Goal: Task Accomplishment & Management: Manage account settings

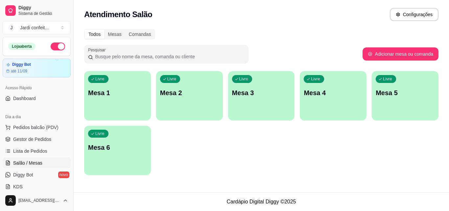
click at [115, 87] on div "Livre Mesa 1" at bounding box center [117, 91] width 67 height 41
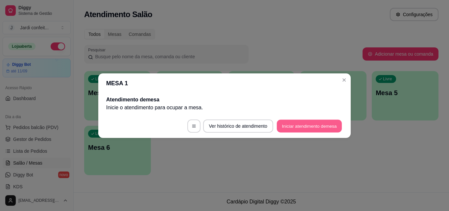
click at [294, 124] on button "Iniciar atendimento de mesa" at bounding box center [309, 125] width 65 height 13
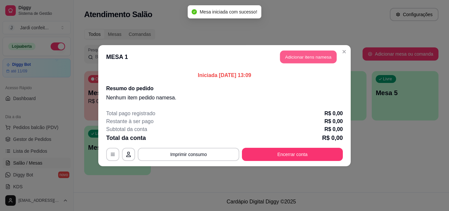
click at [324, 55] on button "Adicionar itens na mesa" at bounding box center [308, 56] width 57 height 13
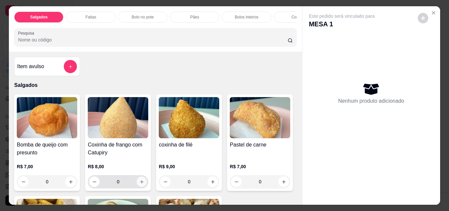
click at [140, 179] on button "increase-product-quantity" at bounding box center [142, 182] width 10 height 10
type input "1"
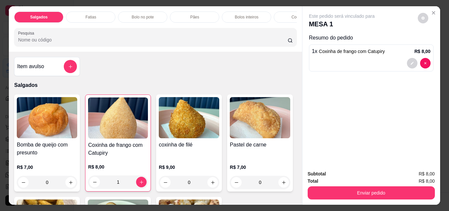
click at [100, 12] on div "Fatias" at bounding box center [90, 17] width 49 height 11
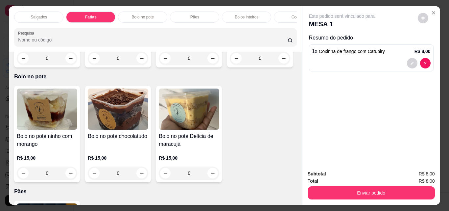
scroll to position [17, 0]
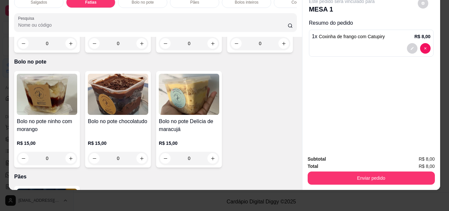
click at [216, 50] on div "0" at bounding box center [189, 43] width 61 height 13
click at [211, 46] on icon "increase-product-quantity" at bounding box center [213, 43] width 5 height 5
type input "1"
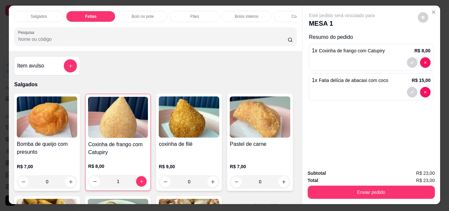
scroll to position [0, 0]
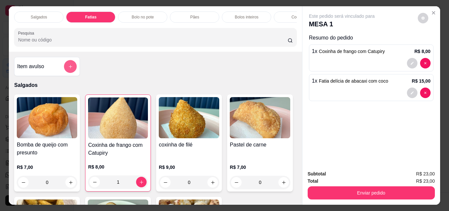
click at [64, 70] on button "add-separate-item" at bounding box center [70, 66] width 13 height 13
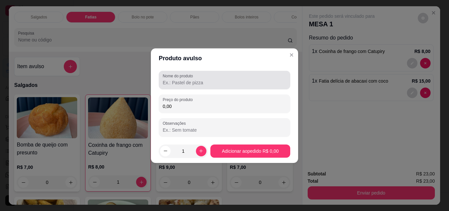
click at [217, 82] on input "Nome do produto" at bounding box center [225, 82] width 124 height 7
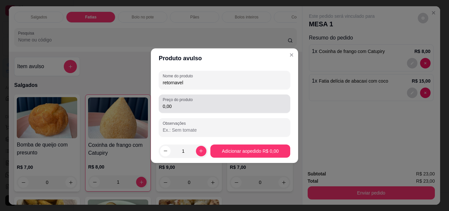
type input "retornavel"
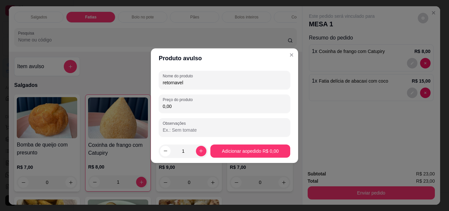
click at [185, 106] on input "0,00" at bounding box center [225, 106] width 124 height 7
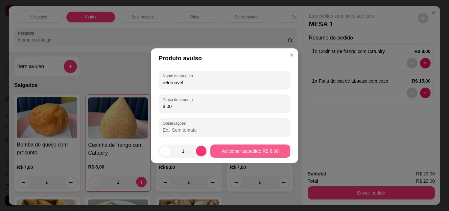
type input "8,00"
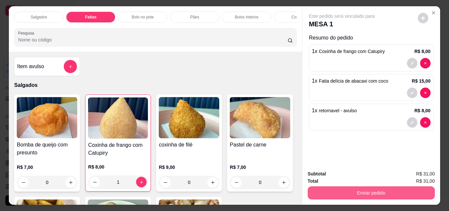
click at [387, 190] on button "Enviar pedido" at bounding box center [371, 192] width 127 height 13
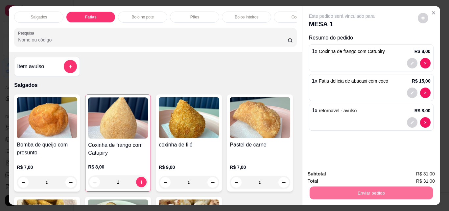
click at [364, 172] on button "Não registrar e enviar pedido" at bounding box center [349, 174] width 66 height 12
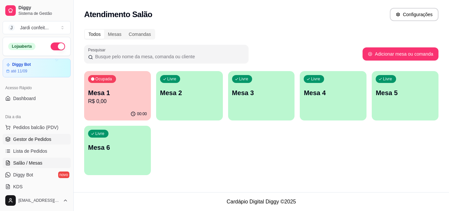
click at [65, 138] on link "Gestor de Pedidos" at bounding box center [37, 139] width 68 height 11
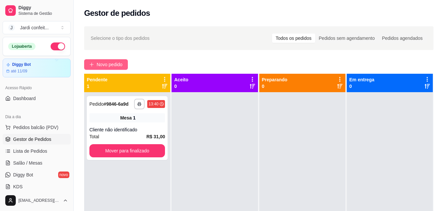
click at [114, 64] on span "Novo pedido" at bounding box center [110, 64] width 26 height 7
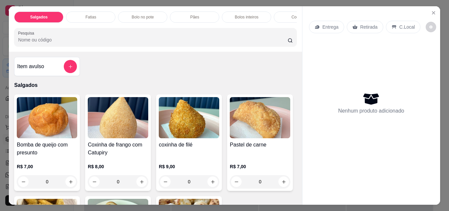
scroll to position [66, 0]
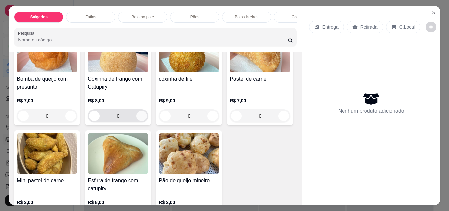
click at [139, 118] on icon "increase-product-quantity" at bounding box center [141, 116] width 5 height 5
type input "1"
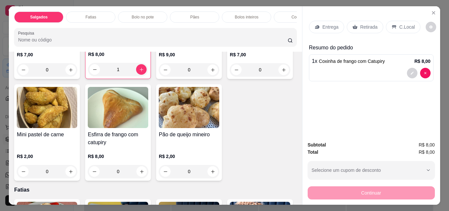
scroll to position [132, 0]
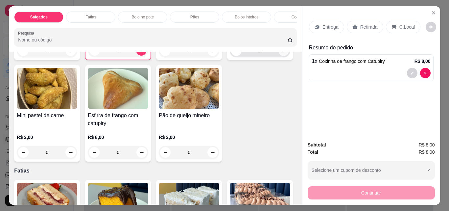
click at [282, 53] on icon "increase-product-quantity" at bounding box center [284, 50] width 5 height 5
type input "1"
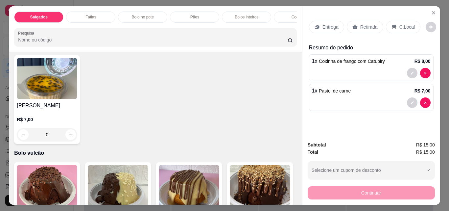
scroll to position [1349, 0]
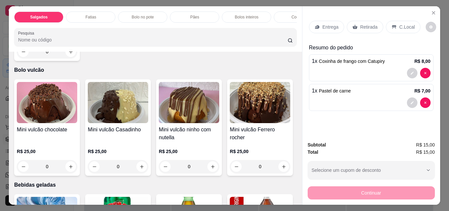
type input "1"
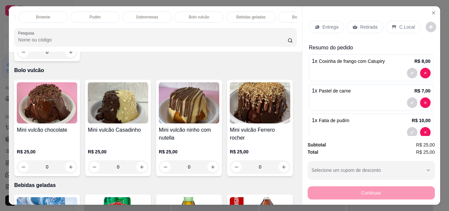
scroll to position [0, 394]
click at [223, 16] on p "Bebidas geladas" at bounding box center [216, 16] width 29 height 5
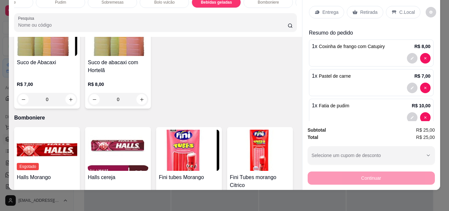
scroll to position [1958, 0]
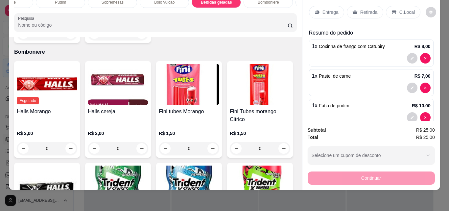
type input "1"
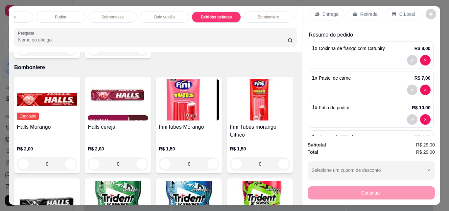
scroll to position [0, 0]
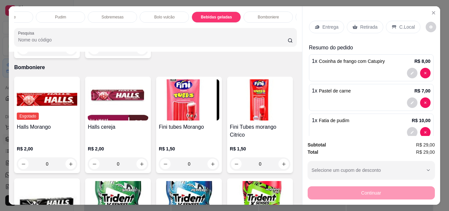
click at [355, 24] on div "Retirada" at bounding box center [365, 27] width 37 height 13
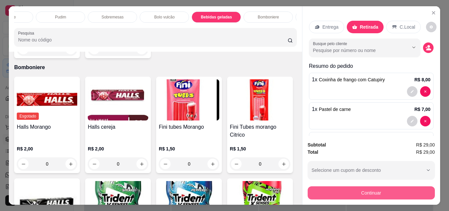
click at [331, 188] on button "Continuar" at bounding box center [371, 192] width 127 height 13
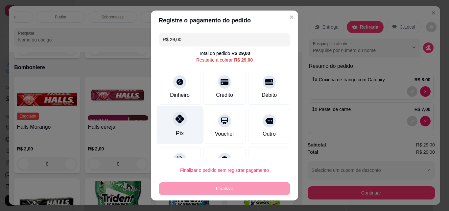
click at [176, 131] on div "Pix" at bounding box center [180, 133] width 8 height 9
type input "R$ 0,00"
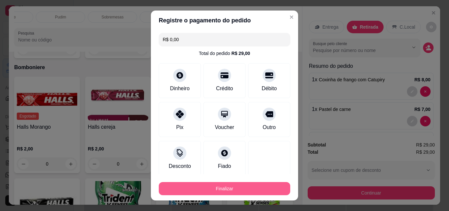
click at [252, 184] on button "Finalizar" at bounding box center [225, 188] width 132 height 13
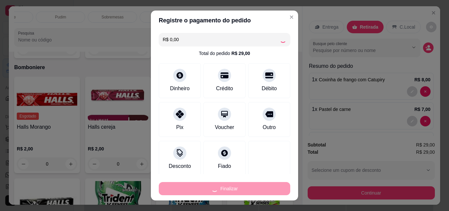
type input "0"
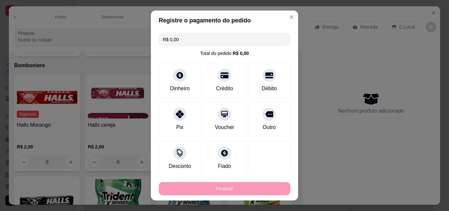
type input "-R$ 29,00"
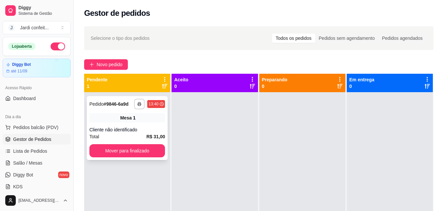
click at [149, 114] on div "Mesa 1" at bounding box center [127, 117] width 76 height 9
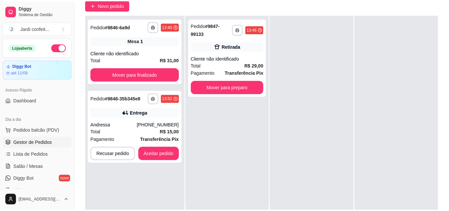
scroll to position [66, 0]
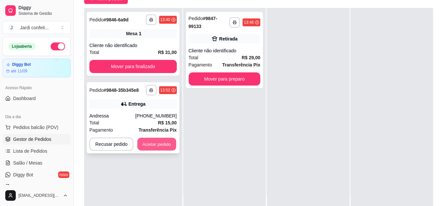
click at [158, 145] on button "Aceitar pedido" at bounding box center [157, 144] width 39 height 13
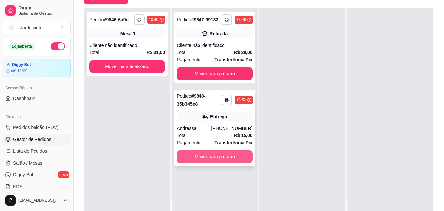
click at [218, 154] on button "Mover para preparo" at bounding box center [215, 156] width 76 height 13
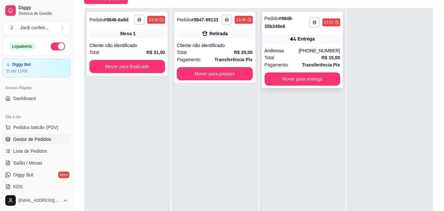
click at [307, 62] on strong "Transferência Pix" at bounding box center [321, 64] width 38 height 5
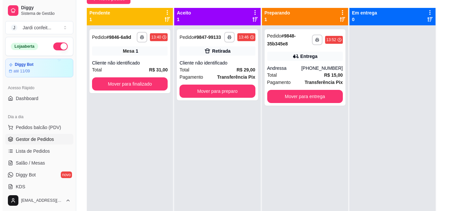
scroll to position [0, 0]
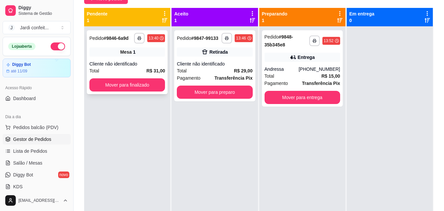
click at [140, 65] on div "Cliente não identificado" at bounding box center [127, 64] width 76 height 7
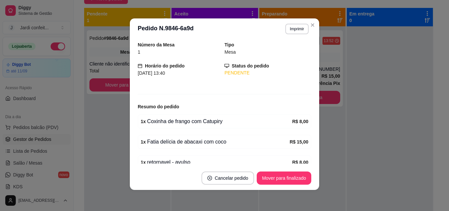
scroll to position [54, 0]
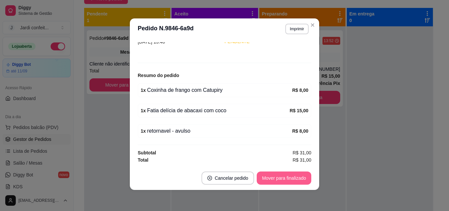
click at [302, 174] on button "Mover para finalizado" at bounding box center [284, 177] width 55 height 13
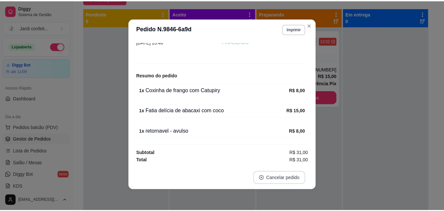
scroll to position [32, 0]
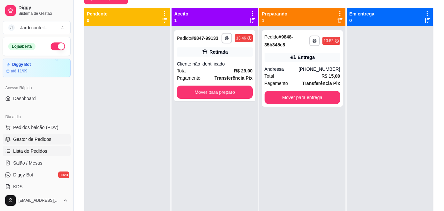
click at [34, 147] on link "Lista de Pedidos" at bounding box center [37, 151] width 68 height 11
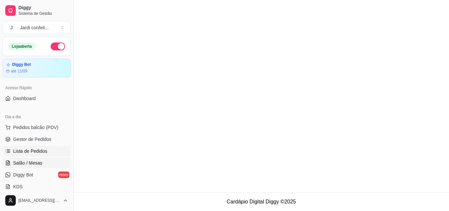
click at [33, 159] on link "Salão / Mesas" at bounding box center [37, 163] width 68 height 11
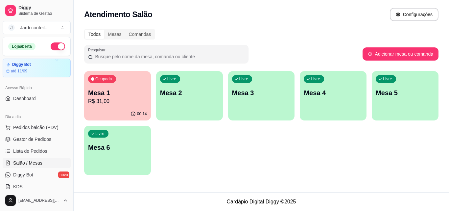
click at [134, 94] on p "Mesa 1" at bounding box center [117, 92] width 59 height 9
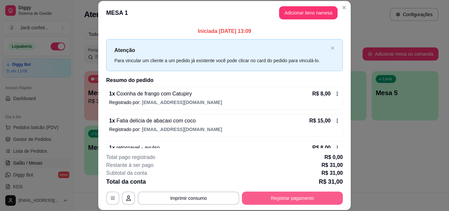
click at [278, 198] on button "Registrar pagamento" at bounding box center [292, 197] width 101 height 13
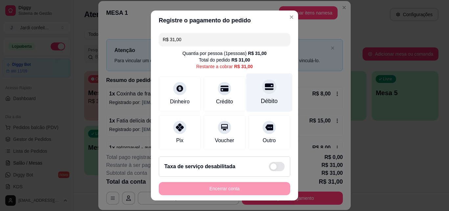
click at [266, 94] on div "Débito" at bounding box center [269, 92] width 46 height 38
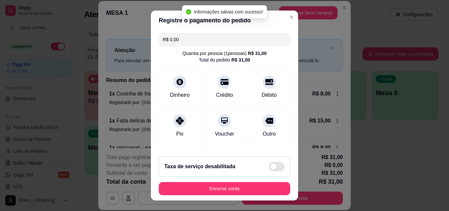
type input "R$ 0,00"
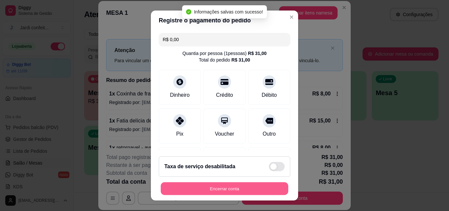
click at [247, 185] on button "Encerrar conta" at bounding box center [225, 188] width 128 height 13
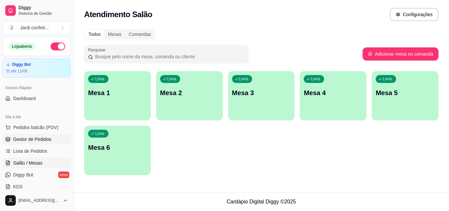
click at [36, 139] on span "Gestor de Pedidos" at bounding box center [32, 139] width 38 height 7
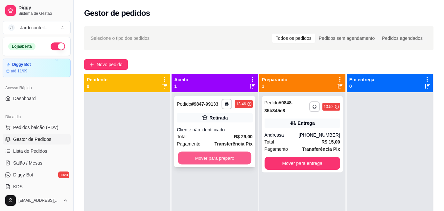
click at [224, 159] on button "Mover para preparo" at bounding box center [214, 158] width 73 height 13
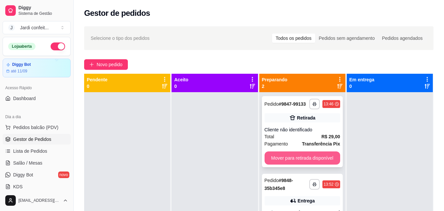
click at [301, 158] on button "Mover para retirada disponível" at bounding box center [303, 157] width 76 height 13
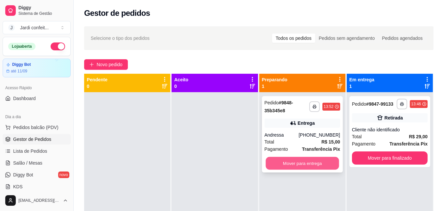
click at [318, 164] on button "Mover para entrega" at bounding box center [302, 163] width 73 height 13
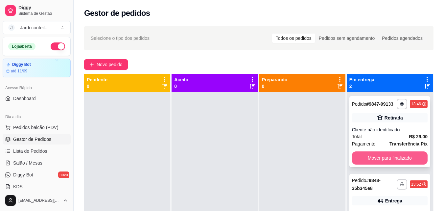
click at [361, 160] on button "Mover para finalizado" at bounding box center [390, 157] width 76 height 13
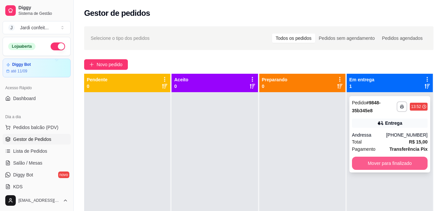
click at [362, 160] on button "Mover para finalizado" at bounding box center [390, 163] width 76 height 13
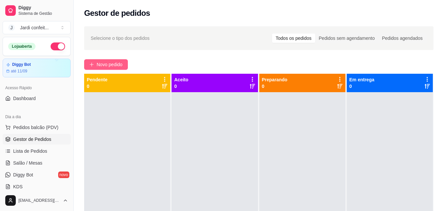
click at [113, 65] on span "Novo pedido" at bounding box center [110, 64] width 26 height 7
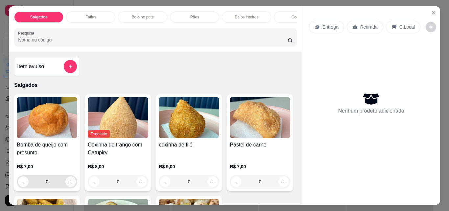
click at [72, 186] on button "increase-product-quantity" at bounding box center [70, 181] width 11 height 11
type input "1"
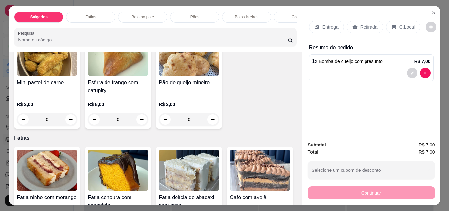
scroll to position [197, 0]
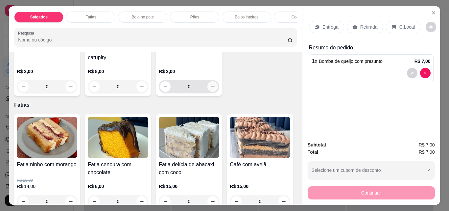
click at [211, 89] on icon "increase-product-quantity" at bounding box center [213, 86] width 5 height 5
click at [208, 92] on button "increase-product-quantity" at bounding box center [213, 86] width 11 height 11
type input "2"
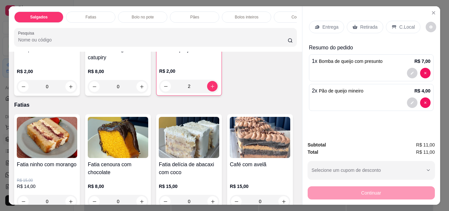
click at [371, 24] on p "Retirada" at bounding box center [369, 27] width 17 height 7
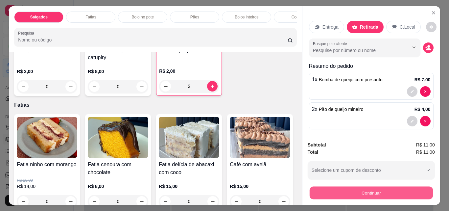
click at [368, 188] on button "Continuar" at bounding box center [371, 192] width 123 height 13
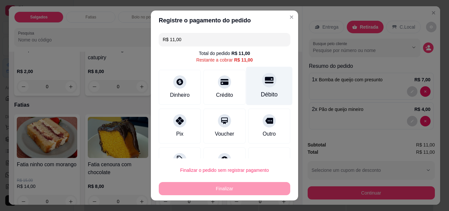
click at [261, 92] on div "Débito" at bounding box center [269, 94] width 17 height 9
type input "R$ 0,00"
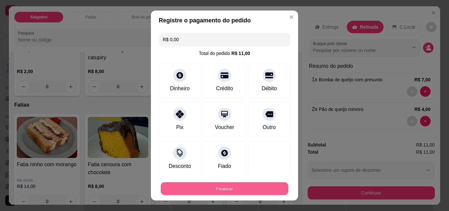
click at [244, 192] on button "Finalizar" at bounding box center [225, 188] width 128 height 13
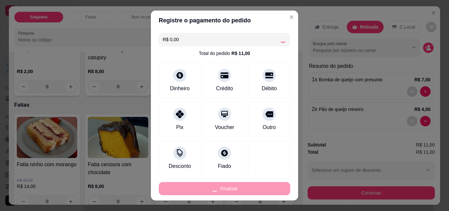
type input "0"
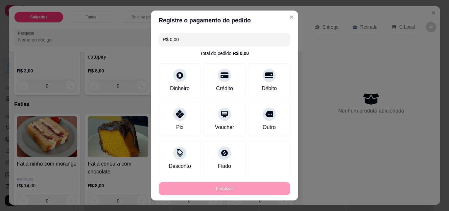
type input "-R$ 11,00"
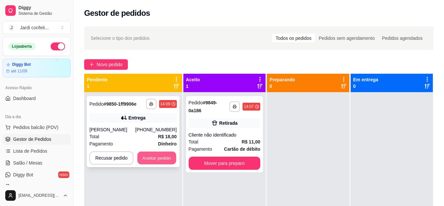
click at [157, 164] on button "Aceitar pedido" at bounding box center [157, 158] width 39 height 13
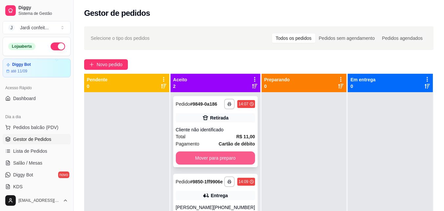
click at [237, 159] on button "Mover para preparo" at bounding box center [215, 157] width 79 height 13
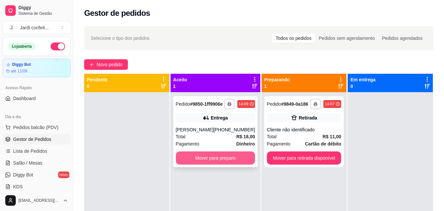
click at [236, 164] on button "Mover para preparo" at bounding box center [215, 157] width 79 height 13
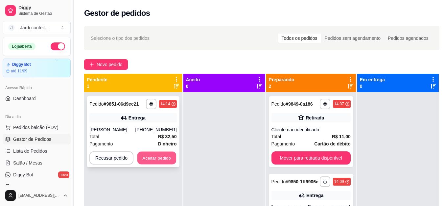
click at [150, 163] on button "Aceitar pedido" at bounding box center [157, 158] width 39 height 13
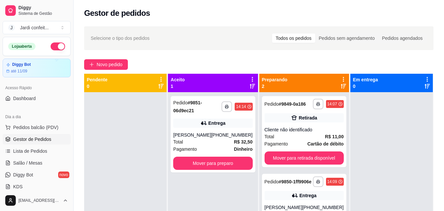
click at [197, 177] on div "**********" at bounding box center [213, 197] width 90 height 211
click at [214, 166] on button "Mover para preparo" at bounding box center [213, 163] width 77 height 13
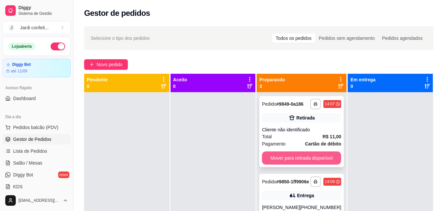
click at [314, 158] on button "Mover para retirada disponível" at bounding box center [301, 157] width 79 height 13
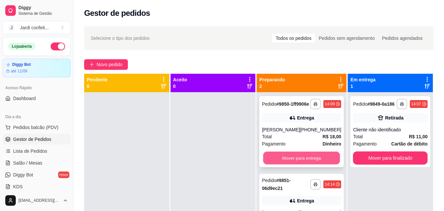
click at [311, 164] on button "Mover para entrega" at bounding box center [302, 158] width 77 height 13
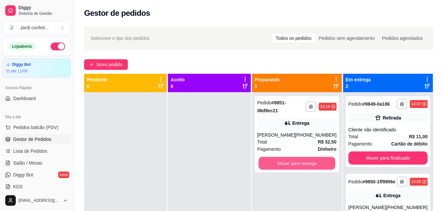
click at [311, 166] on button "Mover para entrega" at bounding box center [297, 163] width 77 height 13
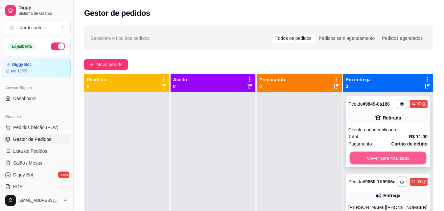
click at [403, 162] on button "Mover para finalizado" at bounding box center [388, 158] width 77 height 13
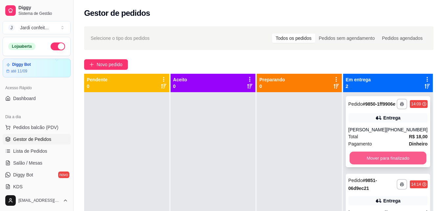
click at [396, 164] on button "Mover para finalizado" at bounding box center [388, 158] width 77 height 13
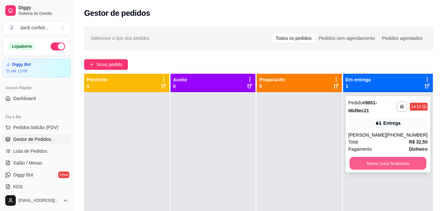
click at [393, 168] on button "Mover para finalizado" at bounding box center [388, 163] width 77 height 13
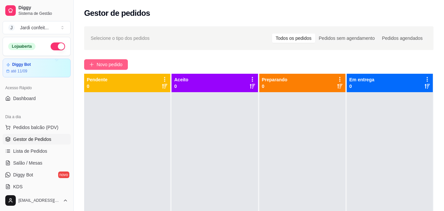
click at [97, 63] on span "Novo pedido" at bounding box center [110, 64] width 26 height 7
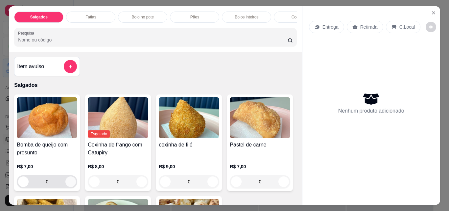
click at [68, 184] on icon "increase-product-quantity" at bounding box center [70, 181] width 5 height 5
type input "1"
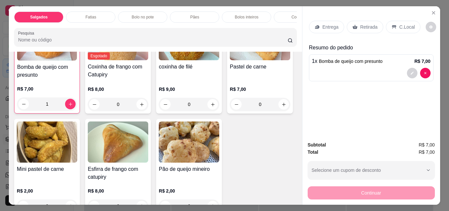
scroll to position [132, 0]
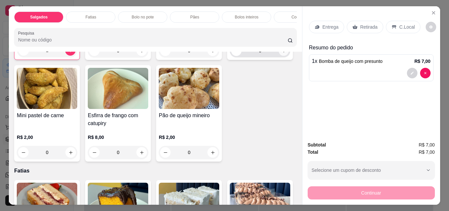
click at [282, 53] on icon "increase-product-quantity" at bounding box center [284, 50] width 5 height 5
type input "1"
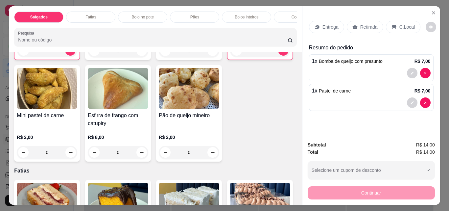
click at [356, 24] on div "Retirada" at bounding box center [365, 27] width 37 height 13
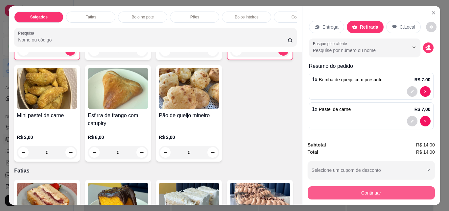
click at [395, 186] on button "Continuar" at bounding box center [371, 192] width 127 height 13
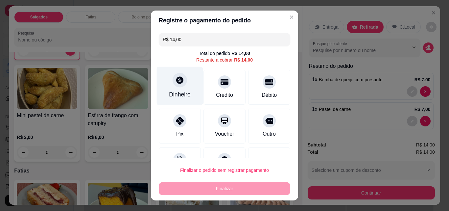
click at [187, 81] on div "Dinheiro" at bounding box center [180, 86] width 46 height 38
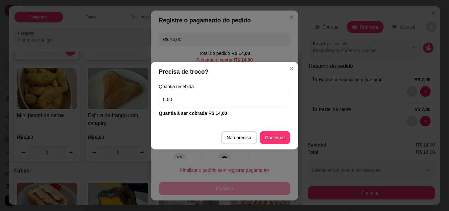
click at [192, 97] on input "0,00" at bounding box center [225, 99] width 132 height 13
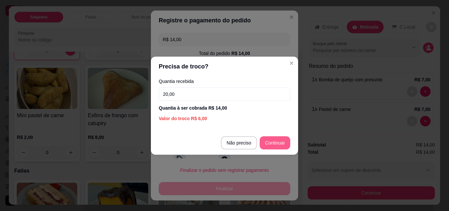
type input "20,00"
type input "R$ 0,00"
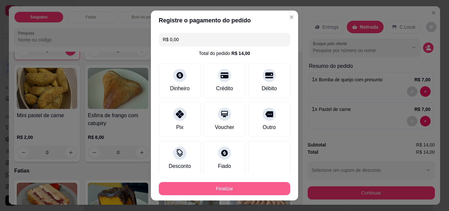
click at [236, 191] on button "Finalizar" at bounding box center [225, 188] width 132 height 13
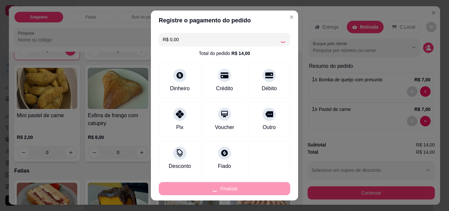
type input "0"
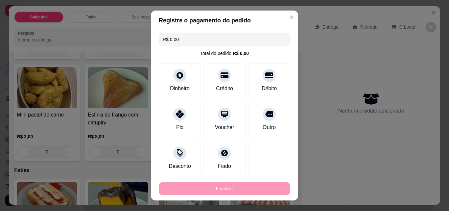
type input "-R$ 14,00"
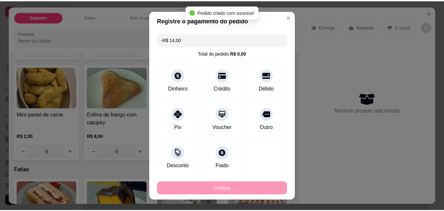
scroll to position [131, 0]
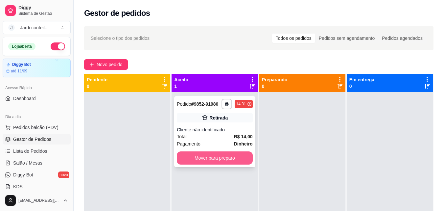
click at [229, 162] on button "Mover para preparo" at bounding box center [215, 157] width 76 height 13
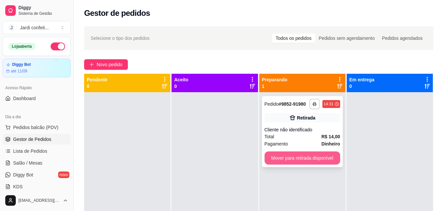
click at [310, 157] on button "Mover para retirada disponível" at bounding box center [303, 157] width 76 height 13
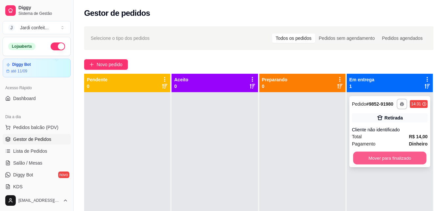
click at [353, 153] on button "Mover para finalizado" at bounding box center [389, 158] width 73 height 13
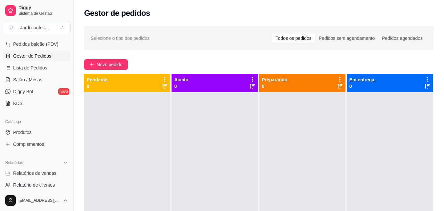
scroll to position [99, 0]
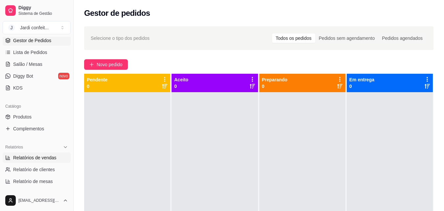
click at [41, 161] on span "Relatórios de vendas" at bounding box center [34, 157] width 43 height 7
select select "ALL"
select select "0"
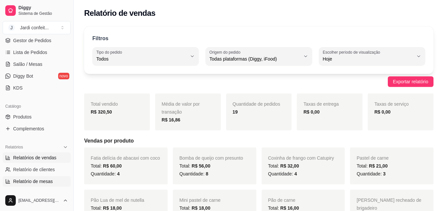
scroll to position [230, 0]
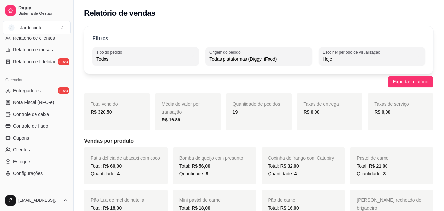
click at [31, 119] on ul "Entregadores novo Nota Fiscal (NFC-e) Controle de caixa Controle de fiado Cupon…" at bounding box center [37, 131] width 68 height 93
click at [30, 115] on span "Controle de caixa" at bounding box center [31, 114] width 36 height 7
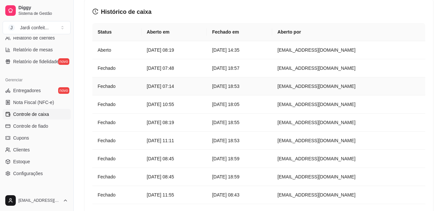
scroll to position [790, 0]
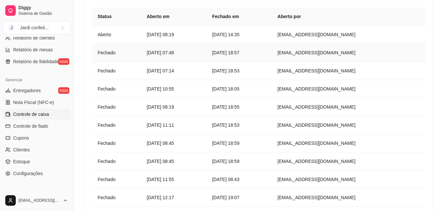
click at [187, 57] on td "[DATE] 07:48" at bounding box center [174, 53] width 65 height 18
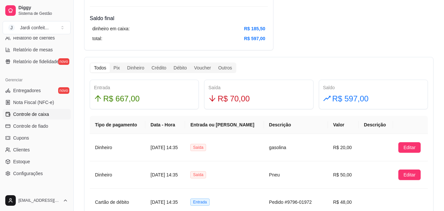
scroll to position [362, 0]
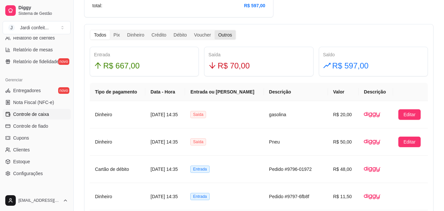
click at [229, 36] on div "Outros" at bounding box center [225, 34] width 21 height 9
click at [215, 30] on input "Outros" at bounding box center [215, 30] width 0 height 0
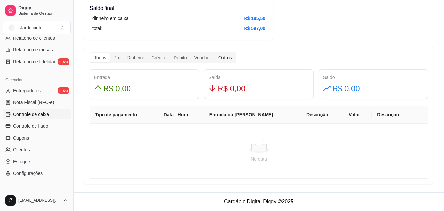
scroll to position [339, 0]
drag, startPoint x: 162, startPoint y: 57, endPoint x: 175, endPoint y: 35, distance: 26.0
click at [125, 68] on div "Todos Pix Dinheiro Crédito Débito Voucher Outros Entrada R$ 0,00 Saída R$ 0,00 …" at bounding box center [259, 116] width 350 height 138
click at [119, 55] on div "Pix" at bounding box center [116, 57] width 13 height 9
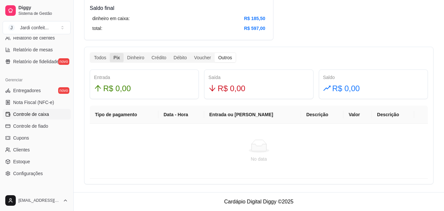
click at [110, 53] on input "Pix" at bounding box center [110, 53] width 0 height 0
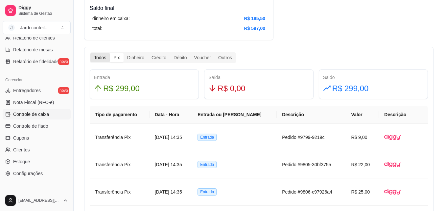
click at [101, 58] on div "Todos" at bounding box center [99, 57] width 19 height 9
click at [90, 53] on input "Todos" at bounding box center [90, 53] width 0 height 0
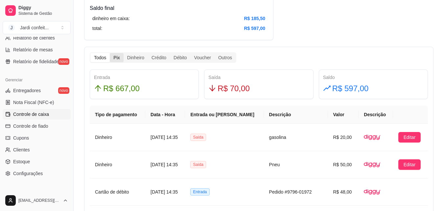
click at [122, 59] on div "Pix" at bounding box center [116, 57] width 13 height 9
click at [110, 53] on input "Pix" at bounding box center [110, 53] width 0 height 0
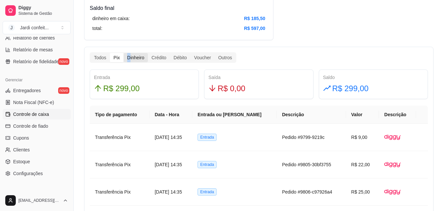
click at [129, 61] on div "Dinheiro" at bounding box center [136, 57] width 24 height 9
click at [135, 59] on div "Dinheiro" at bounding box center [136, 57] width 24 height 9
click at [124, 53] on input "Dinheiro" at bounding box center [124, 53] width 0 height 0
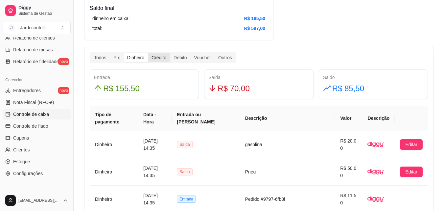
click at [169, 59] on div "Crédito" at bounding box center [159, 57] width 22 height 9
click at [148, 53] on input "Crédito" at bounding box center [148, 53] width 0 height 0
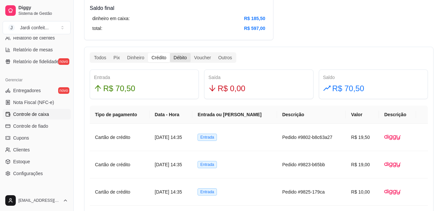
click at [170, 59] on div "Débito" at bounding box center [180, 57] width 20 height 9
click at [170, 53] on input "Débito" at bounding box center [170, 53] width 0 height 0
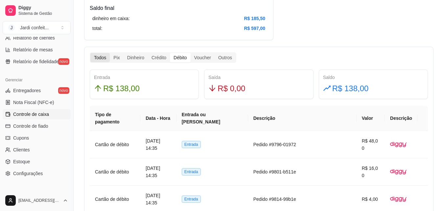
click at [107, 59] on div "Todos" at bounding box center [99, 57] width 19 height 9
click at [90, 53] on input "Todos" at bounding box center [90, 53] width 0 height 0
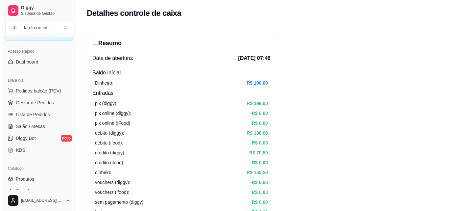
scroll to position [33, 0]
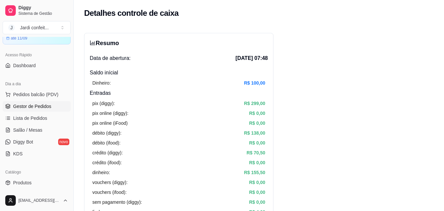
click at [21, 108] on span "Gestor de Pedidos" at bounding box center [32, 106] width 38 height 7
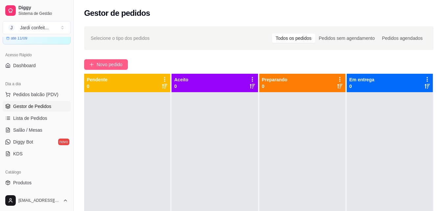
click at [86, 62] on button "Novo pedido" at bounding box center [106, 64] width 44 height 11
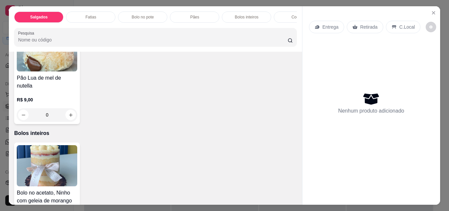
scroll to position [526, 0]
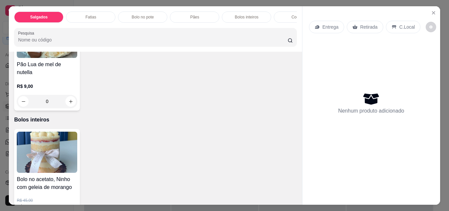
type input "1"
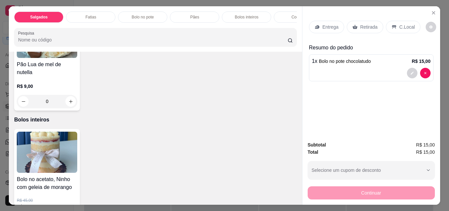
click at [193, 16] on p "Pães" at bounding box center [194, 16] width 9 height 5
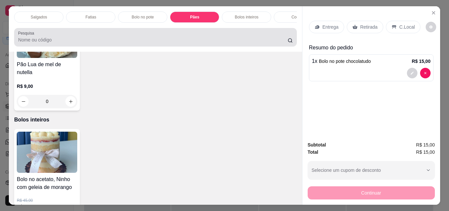
scroll to position [17, 0]
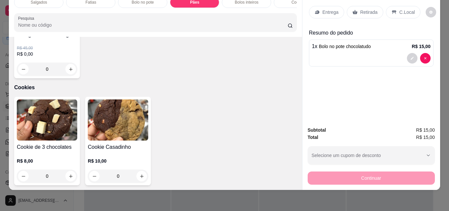
type input "1"
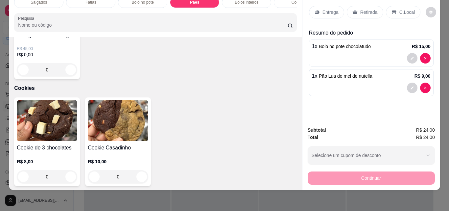
drag, startPoint x: 366, startPoint y: 5, endPoint x: 381, endPoint y: 94, distance: 90.4
click at [366, 9] on p "Retirada" at bounding box center [369, 12] width 17 height 7
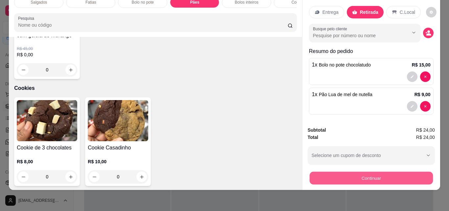
click at [375, 174] on button "Continuar" at bounding box center [371, 177] width 123 height 13
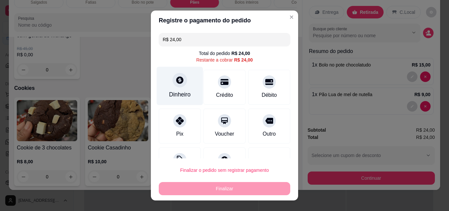
click at [182, 92] on div "Dinheiro" at bounding box center [180, 94] width 22 height 9
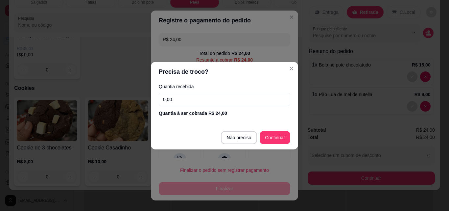
click at [187, 98] on input "0,00" at bounding box center [225, 99] width 132 height 13
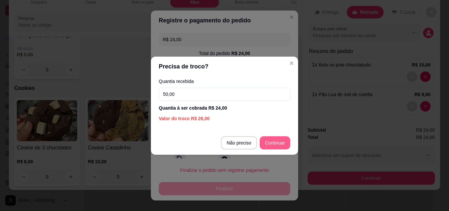
type input "50,00"
type input "R$ 0,00"
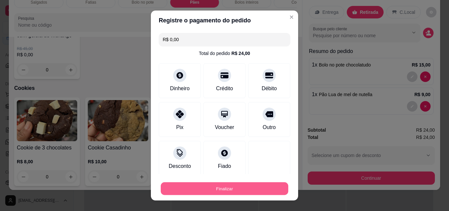
click at [243, 185] on button "Finalizar" at bounding box center [225, 188] width 128 height 13
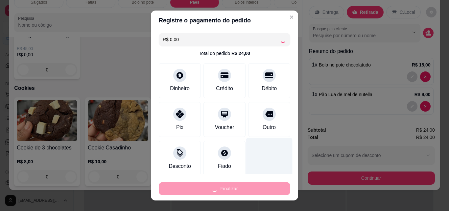
type input "0"
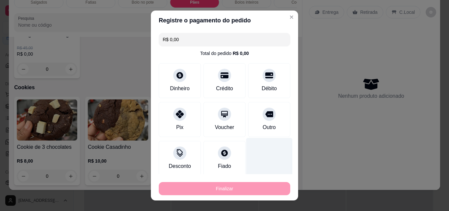
type input "-R$ 24,00"
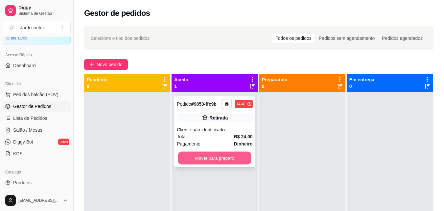
click at [224, 155] on button "Mover para preparo" at bounding box center [214, 158] width 73 height 13
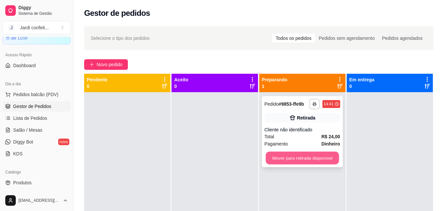
click at [321, 153] on button "Mover para retirada disponível" at bounding box center [302, 158] width 73 height 13
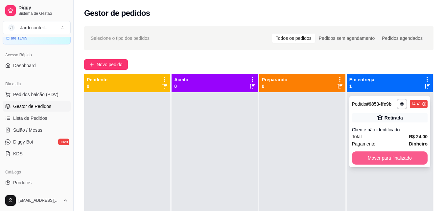
click at [359, 156] on button "Mover para finalizado" at bounding box center [390, 157] width 76 height 13
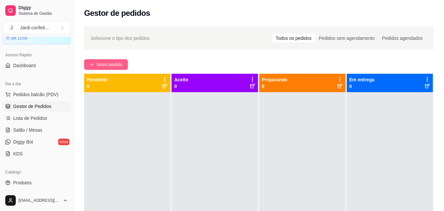
click at [102, 59] on button "Novo pedido" at bounding box center [106, 64] width 44 height 11
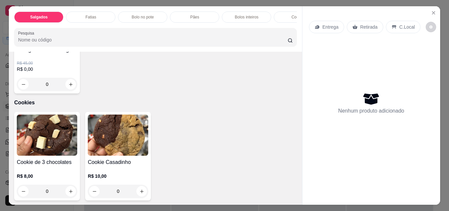
scroll to position [724, 0]
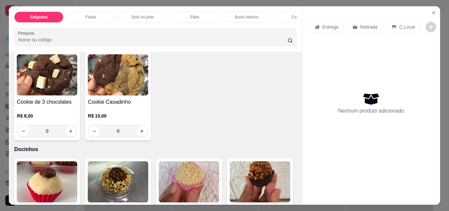
type input "1"
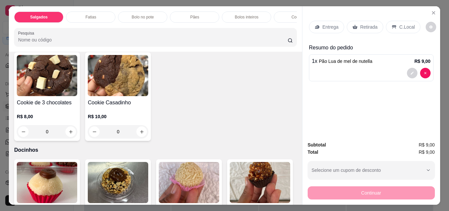
scroll to position [724, 0]
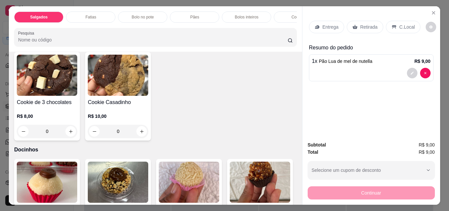
click at [361, 24] on p "Retirada" at bounding box center [369, 27] width 17 height 7
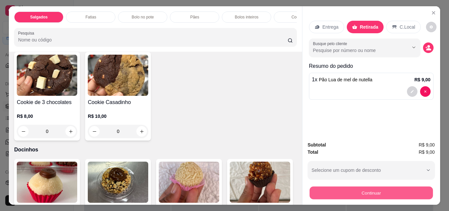
click at [355, 190] on button "Continuar" at bounding box center [371, 192] width 123 height 13
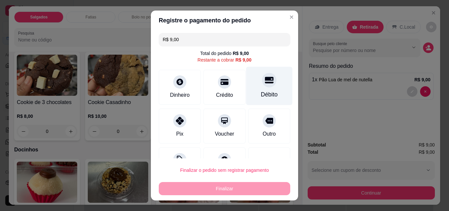
click at [261, 91] on div "Débito" at bounding box center [269, 94] width 17 height 9
type input "R$ 0,00"
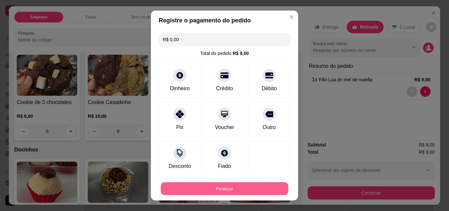
click at [251, 189] on button "Finalizar" at bounding box center [225, 188] width 128 height 13
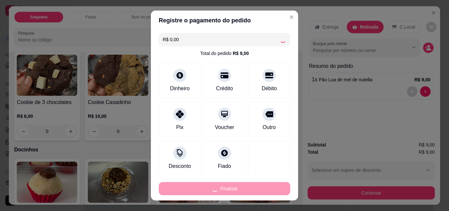
type input "0"
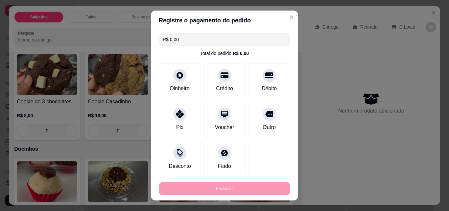
type input "-R$ 9,00"
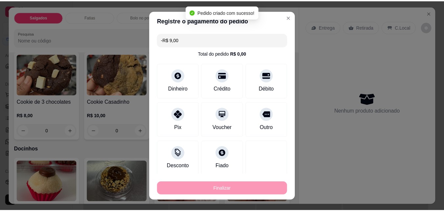
scroll to position [724, 0]
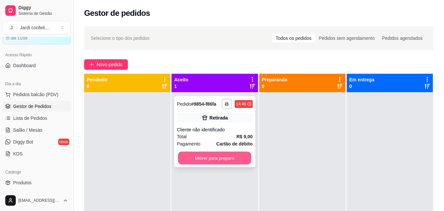
click at [215, 163] on button "Mover para preparo" at bounding box center [214, 158] width 73 height 13
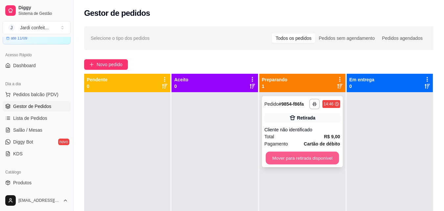
click at [305, 157] on button "Mover para retirada disponível" at bounding box center [302, 158] width 73 height 13
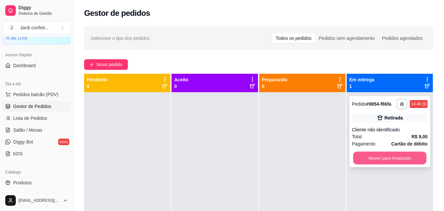
click at [376, 156] on button "Mover para finalizado" at bounding box center [389, 158] width 73 height 13
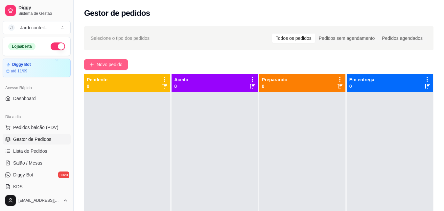
click at [114, 63] on span "Novo pedido" at bounding box center [110, 64] width 26 height 7
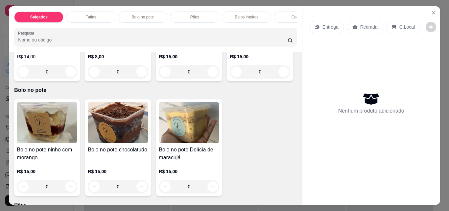
scroll to position [329, 0]
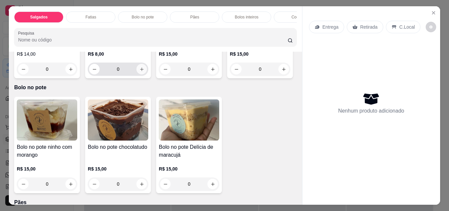
click at [142, 74] on button "increase-product-quantity" at bounding box center [142, 69] width 11 height 11
type input "1"
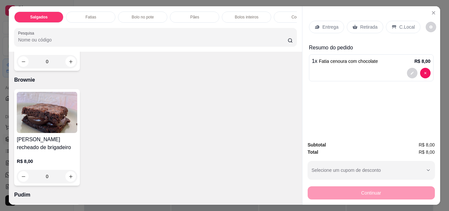
scroll to position [987, 0]
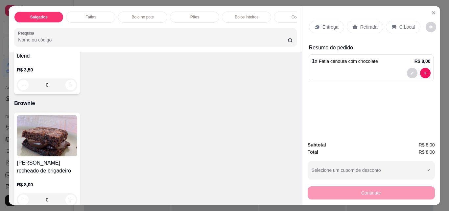
type input "1"
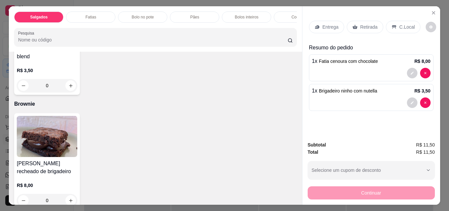
click at [329, 25] on p "Entrega" at bounding box center [331, 27] width 16 height 7
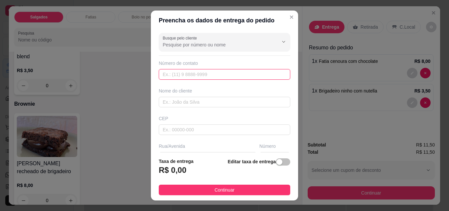
click at [185, 74] on input "text" at bounding box center [225, 74] width 132 height 11
type input "9"
type input "[PHONE_NUMBER]"
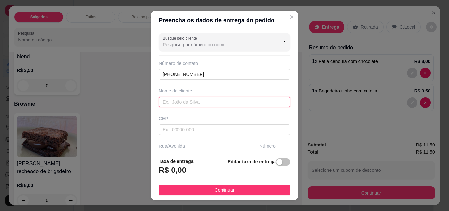
click at [179, 105] on input "text" at bounding box center [225, 102] width 132 height 11
type input "a"
type input "edvane"
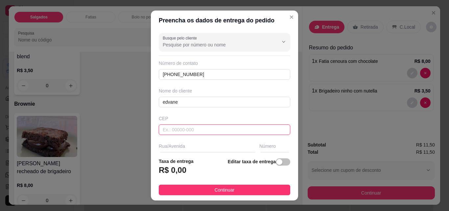
click at [179, 129] on input "text" at bounding box center [225, 129] width 132 height 11
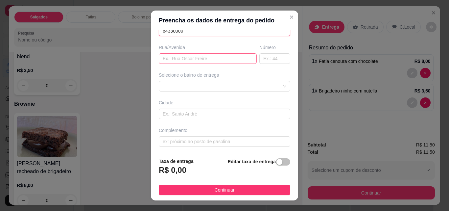
type input "64330000"
click at [194, 61] on input "text" at bounding box center [208, 58] width 98 height 11
click at [193, 89] on div at bounding box center [225, 86] width 132 height 11
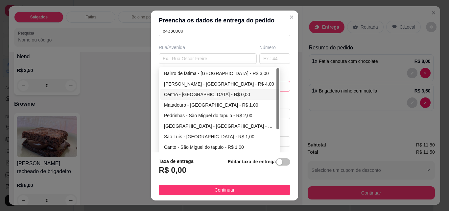
click at [193, 90] on div "Centro - [GEOGRAPHIC_DATA] - R$ 0,00" at bounding box center [219, 94] width 119 height 11
type input "São Miguel do tapuio"
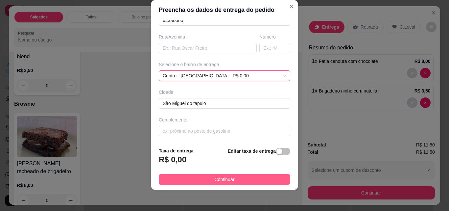
click at [215, 180] on span "Continuar" at bounding box center [225, 179] width 20 height 7
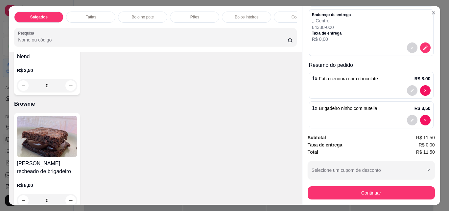
scroll to position [37, 0]
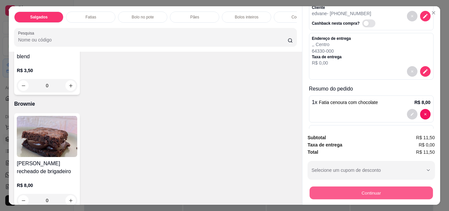
click at [371, 189] on button "Continuar" at bounding box center [371, 192] width 123 height 13
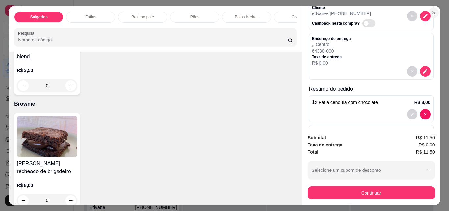
click at [435, 9] on button "Close" at bounding box center [434, 13] width 11 height 11
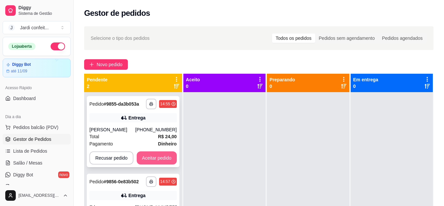
click at [171, 159] on button "Aceitar pedido" at bounding box center [157, 157] width 40 height 13
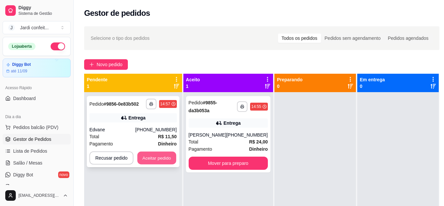
click at [169, 161] on button "Aceitar pedido" at bounding box center [157, 158] width 39 height 13
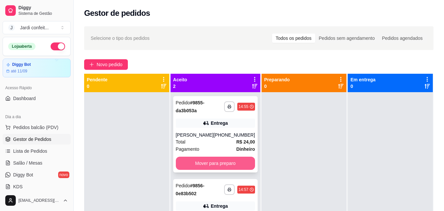
click at [195, 166] on button "Mover para preparo" at bounding box center [215, 163] width 79 height 13
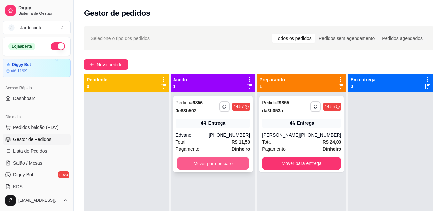
click at [197, 164] on button "Mover para preparo" at bounding box center [213, 163] width 72 height 13
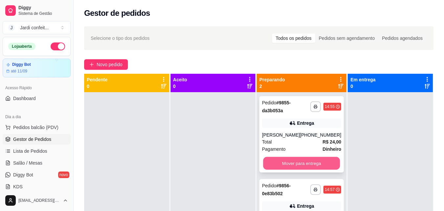
click at [288, 160] on button "Mover para entrega" at bounding box center [302, 163] width 77 height 13
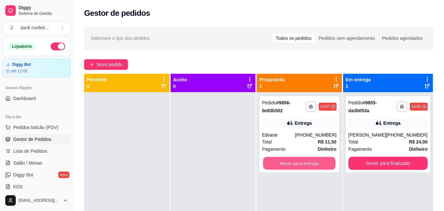
click at [288, 160] on button "Mover para entrega" at bounding box center [300, 163] width 72 height 13
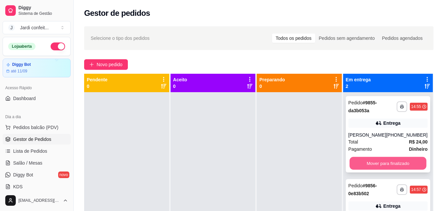
click at [364, 158] on button "Mover para finalizado" at bounding box center [388, 163] width 77 height 13
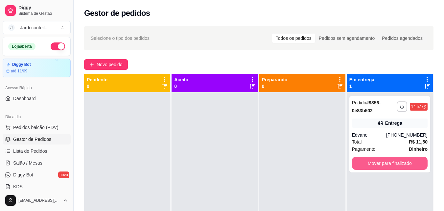
click at [364, 158] on button "Mover para finalizado" at bounding box center [390, 163] width 76 height 13
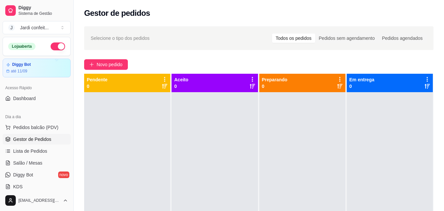
click at [367, 156] on div at bounding box center [390, 197] width 86 height 211
click at [110, 59] on button "Novo pedido" at bounding box center [106, 64] width 44 height 11
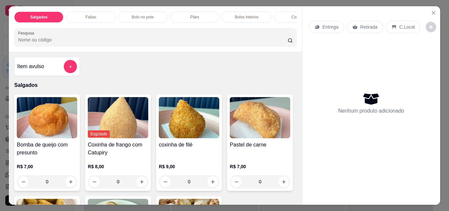
scroll to position [132, 0]
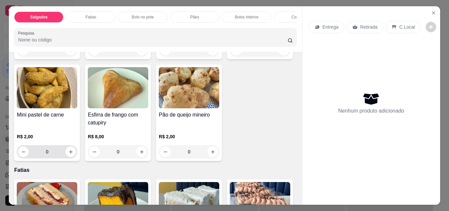
click at [65, 153] on input "0" at bounding box center [47, 151] width 37 height 13
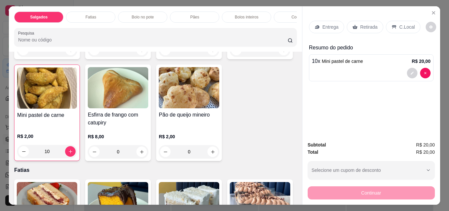
type input "10"
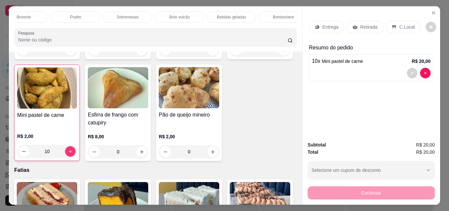
click at [240, 14] on p "Bebidas geladas" at bounding box center [231, 16] width 29 height 5
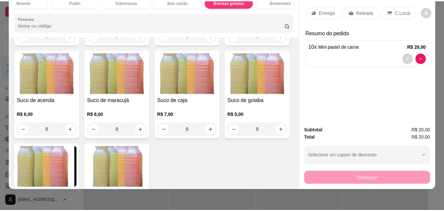
scroll to position [1825, 0]
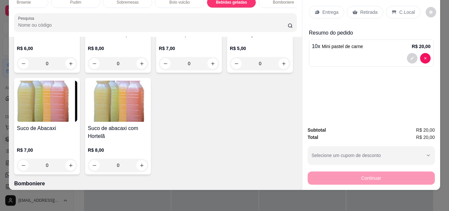
type input "1"
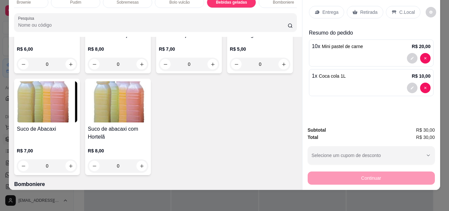
click at [362, 10] on p "Retirada" at bounding box center [369, 12] width 17 height 7
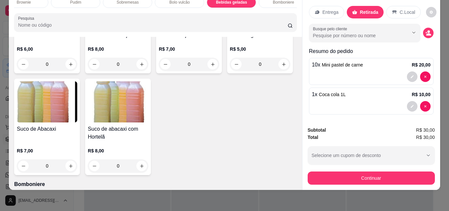
click at [362, 10] on p "Retirada" at bounding box center [369, 12] width 18 height 7
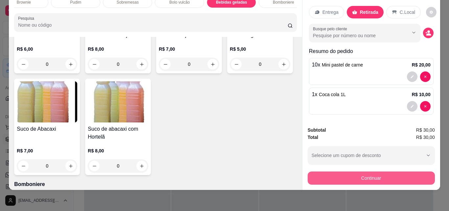
click at [359, 171] on button "Continuar" at bounding box center [371, 177] width 127 height 13
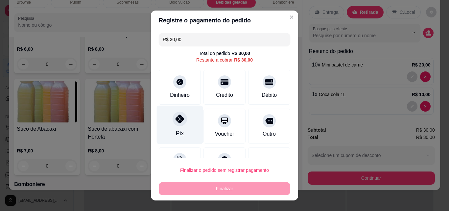
click at [176, 117] on icon at bounding box center [180, 118] width 9 height 9
type input "R$ 0,00"
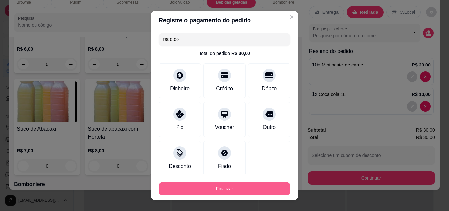
click at [215, 189] on button "Finalizar" at bounding box center [225, 188] width 132 height 13
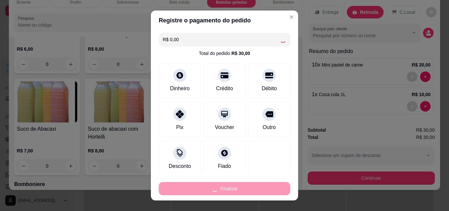
type input "0"
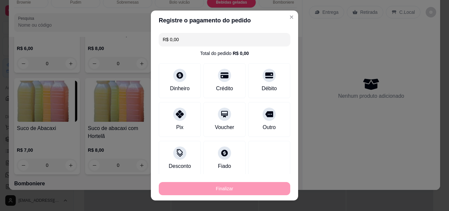
type input "-R$ 30,00"
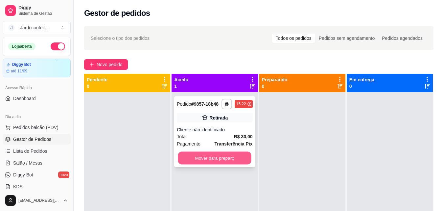
click at [232, 160] on button "Mover para preparo" at bounding box center [214, 158] width 73 height 13
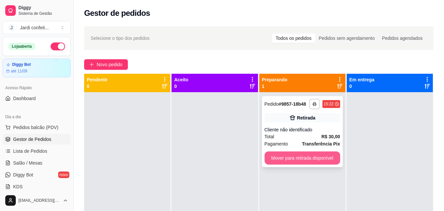
click at [305, 160] on button "Mover para retirada disponível" at bounding box center [303, 157] width 76 height 13
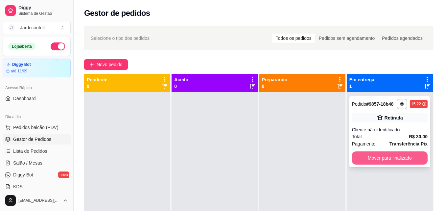
click at [366, 156] on button "Mover para finalizado" at bounding box center [390, 157] width 76 height 13
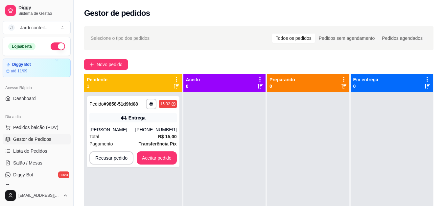
click at [325, 147] on div "**********" at bounding box center [259, 177] width 350 height 206
click at [164, 157] on button "Aceitar pedido" at bounding box center [157, 158] width 39 height 13
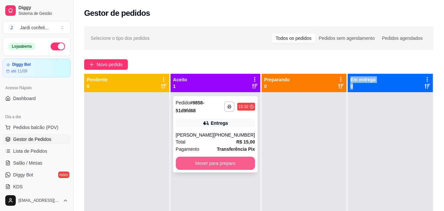
click at [212, 163] on button "Mover para preparo" at bounding box center [215, 163] width 79 height 13
click at [229, 166] on button "Mover para preparo" at bounding box center [215, 163] width 77 height 13
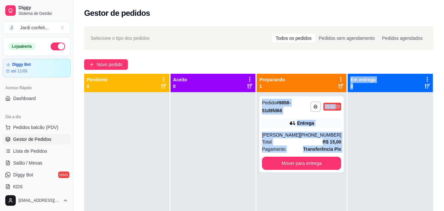
click at [408, 147] on div at bounding box center [390, 197] width 85 height 211
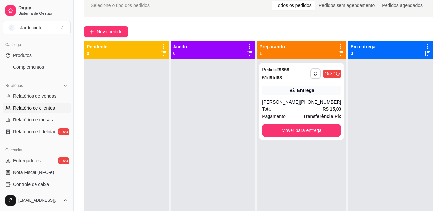
scroll to position [197, 0]
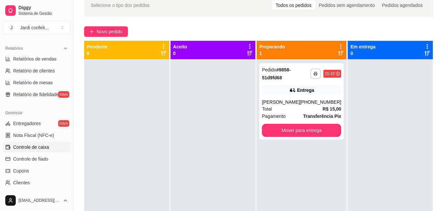
click at [33, 145] on span "Controle de caixa" at bounding box center [31, 147] width 36 height 7
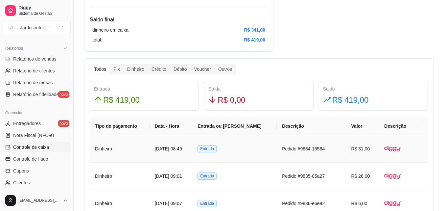
scroll to position [263, 0]
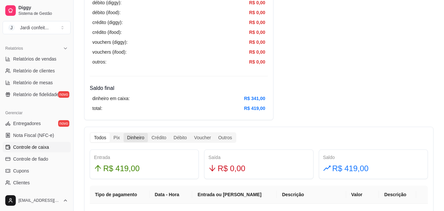
click at [136, 134] on div "Dinheiro" at bounding box center [136, 137] width 24 height 9
click at [124, 133] on input "Dinheiro" at bounding box center [124, 133] width 0 height 0
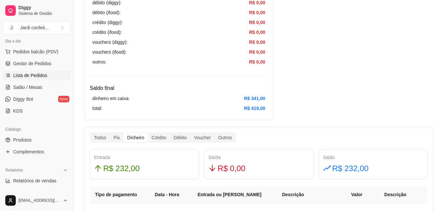
scroll to position [66, 0]
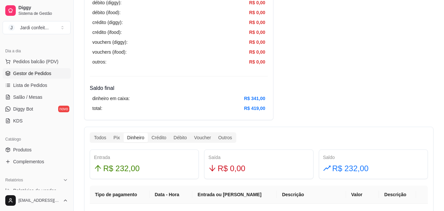
click at [51, 76] on link "Gestor de Pedidos" at bounding box center [37, 73] width 68 height 11
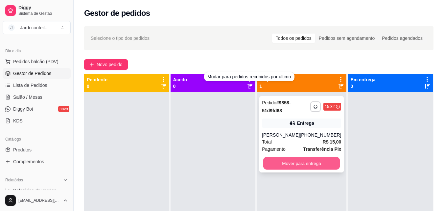
click at [324, 162] on button "Mover para entrega" at bounding box center [302, 163] width 77 height 13
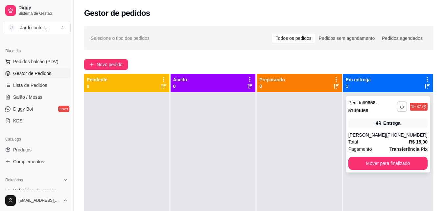
click at [377, 135] on div "[PERSON_NAME]" at bounding box center [368, 135] width 38 height 7
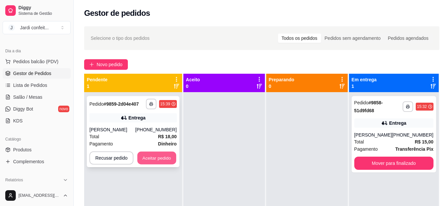
click at [167, 160] on button "Aceitar pedido" at bounding box center [157, 158] width 39 height 13
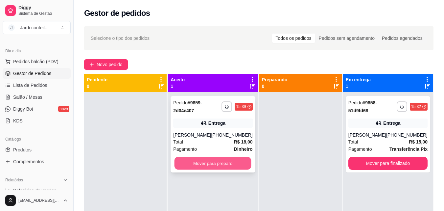
click at [212, 165] on button "Mover para preparo" at bounding box center [213, 163] width 77 height 13
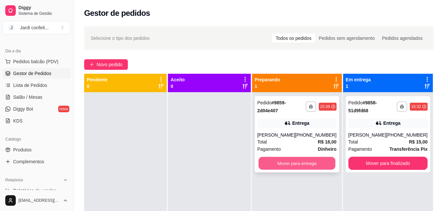
click at [300, 161] on button "Mover para entrega" at bounding box center [297, 163] width 77 height 13
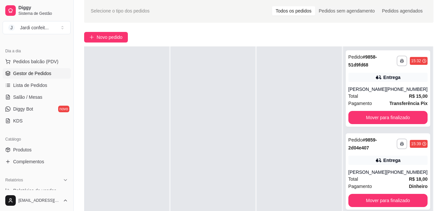
scroll to position [66, 0]
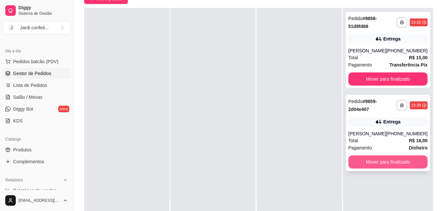
click at [386, 163] on button "Mover para finalizado" at bounding box center [388, 161] width 79 height 13
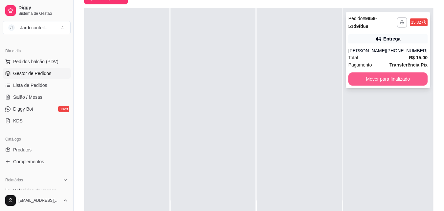
click at [408, 77] on button "Mover para finalizado" at bounding box center [388, 78] width 79 height 13
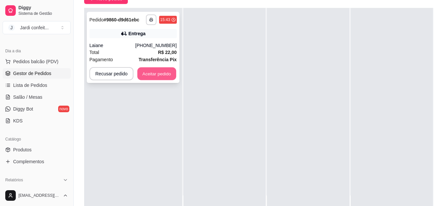
click at [147, 68] on button "Aceitar pedido" at bounding box center [157, 73] width 39 height 13
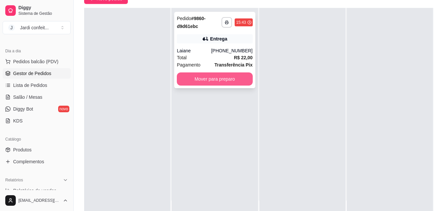
click at [196, 79] on button "Mover para preparo" at bounding box center [215, 78] width 76 height 13
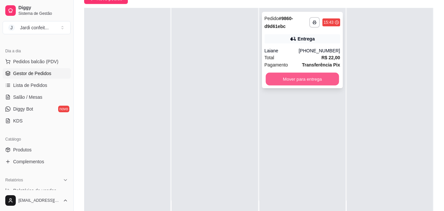
click at [302, 80] on button "Mover para entrega" at bounding box center [302, 79] width 73 height 13
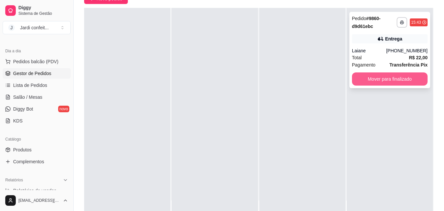
click at [414, 81] on button "Mover para finalizado" at bounding box center [390, 78] width 76 height 13
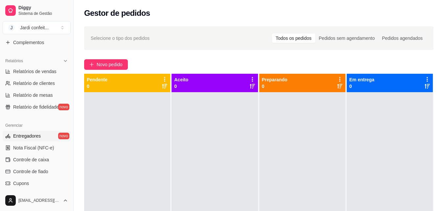
scroll to position [230, 0]
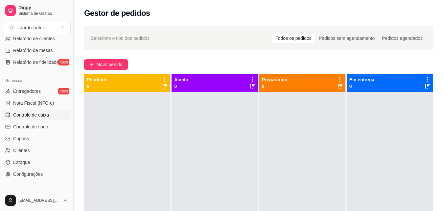
click at [35, 113] on span "Controle de caixa" at bounding box center [31, 115] width 36 height 7
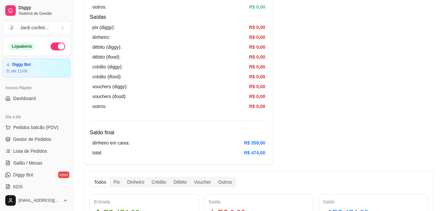
scroll to position [230, 0]
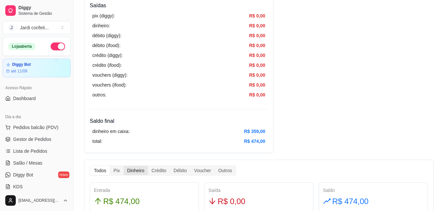
click at [134, 168] on div "Dinheiro" at bounding box center [136, 170] width 24 height 9
click at [124, 166] on input "Dinheiro" at bounding box center [124, 166] width 0 height 0
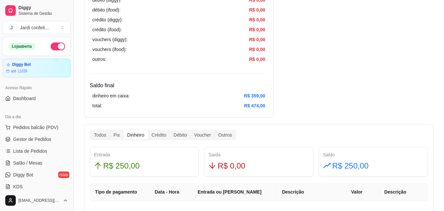
scroll to position [296, 0]
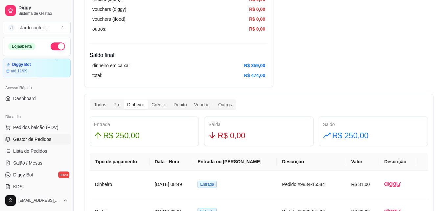
click at [43, 141] on span "Gestor de Pedidos" at bounding box center [32, 139] width 38 height 7
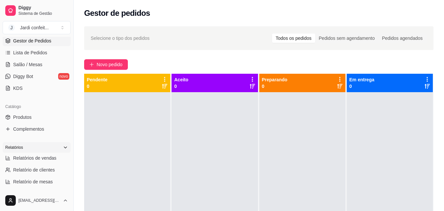
scroll to position [99, 0]
click at [41, 109] on div "Catálogo" at bounding box center [37, 106] width 68 height 11
click at [39, 114] on link "Produtos" at bounding box center [37, 117] width 68 height 11
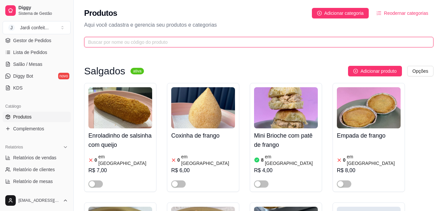
click at [150, 40] on input "text" at bounding box center [256, 41] width 337 height 7
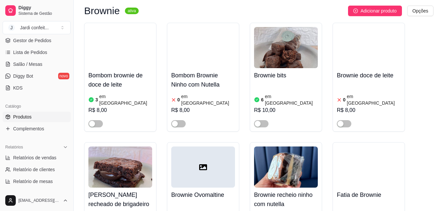
scroll to position [263, 0]
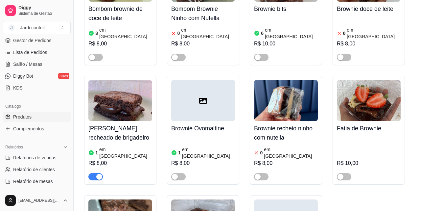
click at [95, 173] on span "button" at bounding box center [96, 176] width 14 height 7
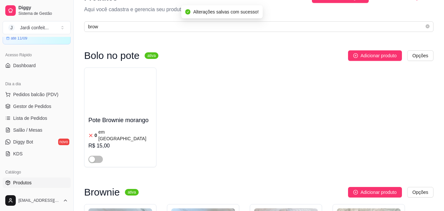
scroll to position [0, 0]
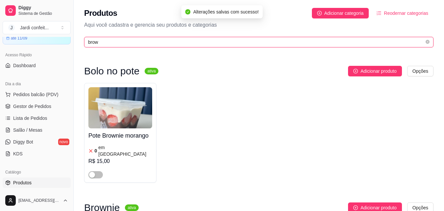
click at [179, 38] on input "brow" at bounding box center [256, 41] width 337 height 7
drag, startPoint x: 179, startPoint y: 38, endPoint x: 83, endPoint y: 41, distance: 96.1
click at [83, 41] on div "Produtos Adicionar categoria Reodernar categorias Aqui você cadastra e gerencia…" at bounding box center [259, 25] width 371 height 51
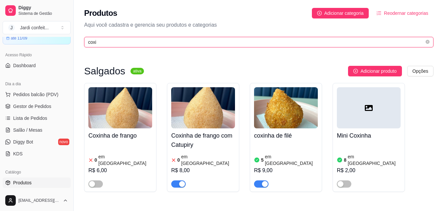
type input "coxi"
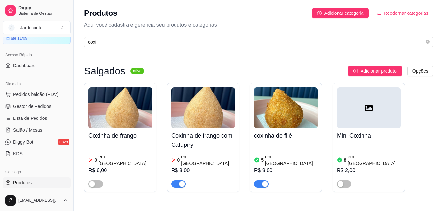
click at [177, 180] on span "button" at bounding box center [178, 183] width 14 height 7
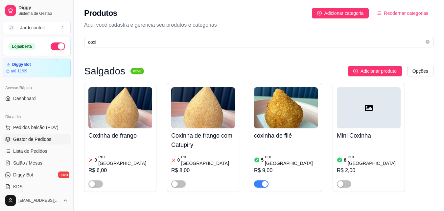
click at [44, 140] on span "Gestor de Pedidos" at bounding box center [32, 139] width 38 height 7
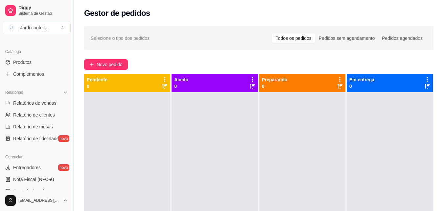
scroll to position [164, 0]
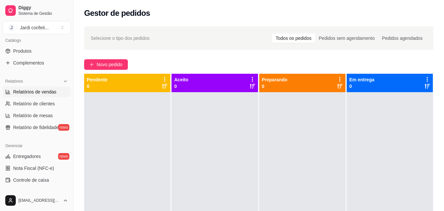
click at [55, 95] on link "Relatórios de vendas" at bounding box center [37, 92] width 68 height 11
select select "ALL"
select select "0"
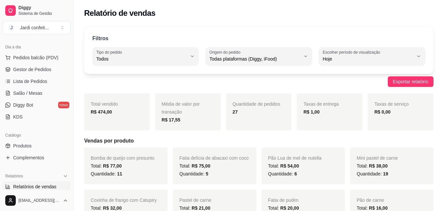
scroll to position [66, 0]
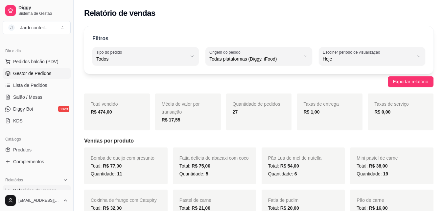
click at [48, 77] on link "Gestor de Pedidos" at bounding box center [37, 73] width 68 height 11
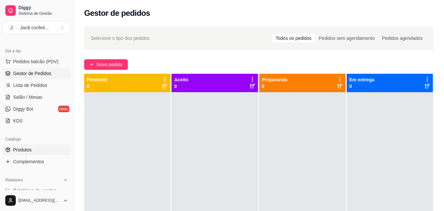
click at [24, 149] on span "Produtos" at bounding box center [22, 149] width 18 height 7
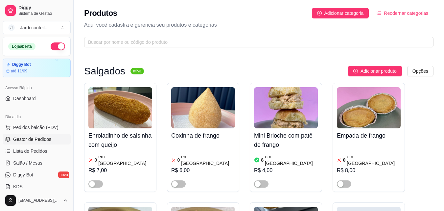
click at [41, 139] on span "Gestor de Pedidos" at bounding box center [32, 139] width 38 height 7
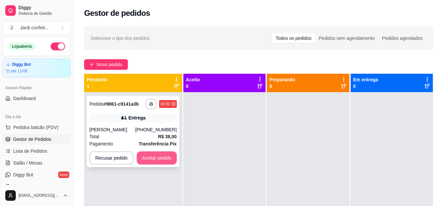
click at [157, 161] on button "Aceitar pedido" at bounding box center [157, 157] width 40 height 13
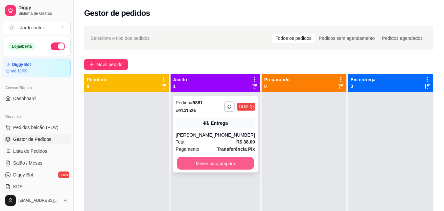
click at [196, 162] on button "Mover para preparo" at bounding box center [215, 163] width 77 height 13
click at [237, 165] on button "Mover para preparo" at bounding box center [215, 163] width 79 height 13
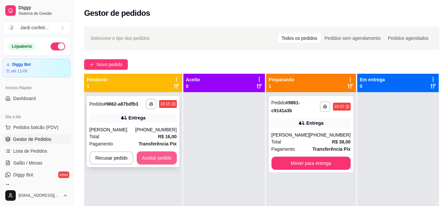
click at [174, 159] on button "Aceitar pedido" at bounding box center [157, 157] width 40 height 13
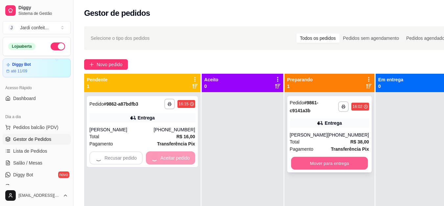
click at [317, 162] on button "Mover para entrega" at bounding box center [329, 163] width 77 height 13
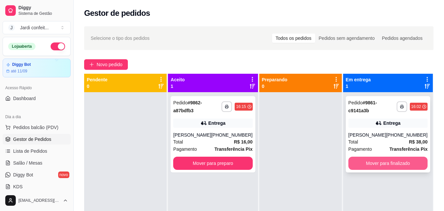
click at [400, 164] on button "Mover para finalizado" at bounding box center [388, 163] width 79 height 13
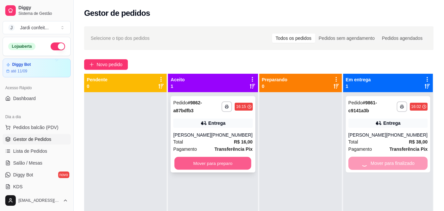
click at [231, 163] on button "Mover para preparo" at bounding box center [213, 163] width 77 height 13
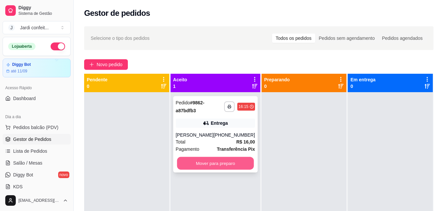
click at [233, 158] on button "Mover para preparo" at bounding box center [215, 163] width 77 height 13
click at [231, 166] on button "Mover para preparo" at bounding box center [215, 163] width 77 height 13
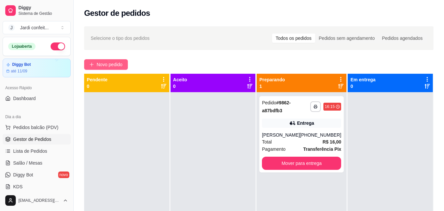
click at [117, 65] on span "Novo pedido" at bounding box center [110, 64] width 26 height 7
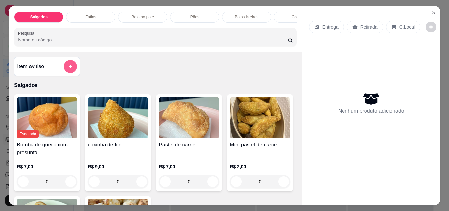
click at [72, 69] on button "add-separate-item" at bounding box center [70, 66] width 13 height 13
click at [211, 184] on icon "increase-product-quantity" at bounding box center [213, 181] width 5 height 5
type input "2"
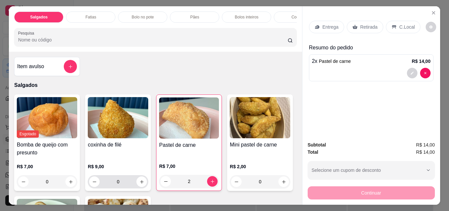
click at [141, 187] on button "increase-product-quantity" at bounding box center [142, 181] width 11 height 11
type input "1"
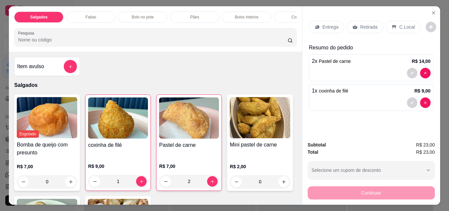
click at [366, 26] on p "Retirada" at bounding box center [369, 27] width 17 height 7
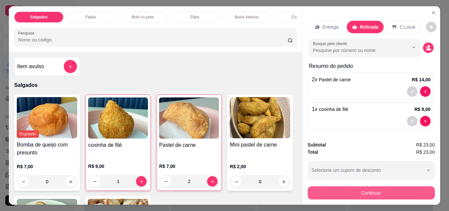
click at [391, 196] on button "Continuar" at bounding box center [371, 192] width 127 height 13
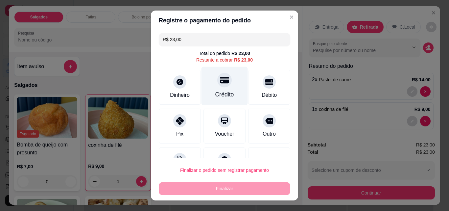
click at [223, 84] on div at bounding box center [224, 80] width 14 height 14
type input "R$ 0,00"
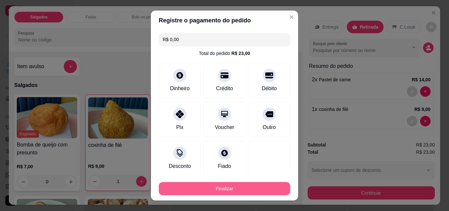
click at [239, 191] on button "Finalizar" at bounding box center [225, 188] width 132 height 13
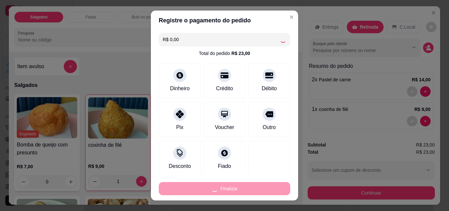
type input "0"
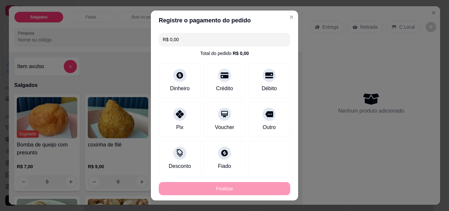
type input "-R$ 23,00"
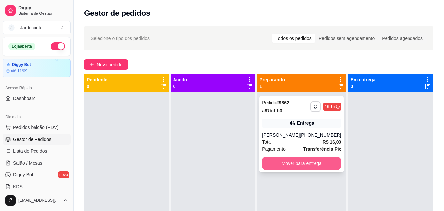
click at [274, 171] on div "**********" at bounding box center [302, 134] width 85 height 76
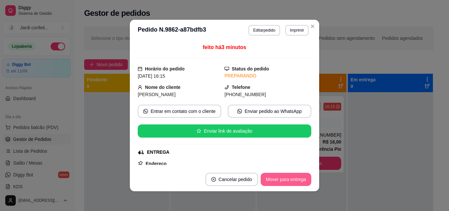
click at [291, 184] on button "Mover para entrega" at bounding box center [286, 179] width 51 height 13
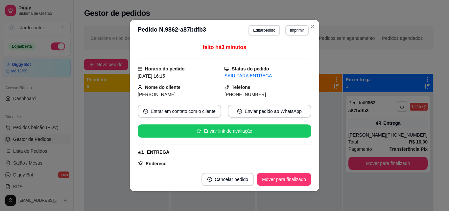
click at [301, 172] on footer "Cancelar pedido Mover para finalizado" at bounding box center [225, 179] width 190 height 24
click at [301, 173] on button "Mover para finalizado" at bounding box center [284, 179] width 53 height 13
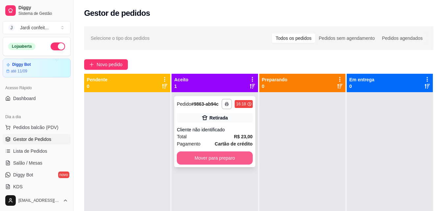
click at [229, 163] on button "Mover para preparo" at bounding box center [215, 157] width 76 height 13
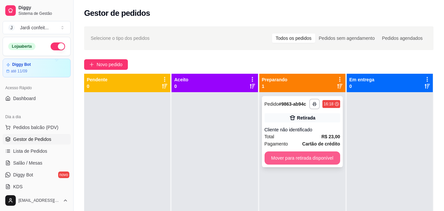
click at [286, 162] on button "Mover para retirada disponível" at bounding box center [303, 157] width 76 height 13
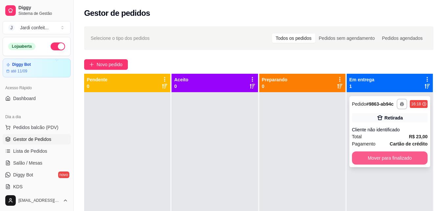
click at [405, 158] on button "Mover para finalizado" at bounding box center [390, 157] width 76 height 13
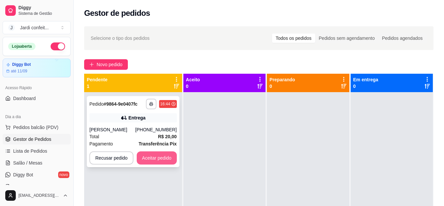
click at [156, 159] on button "Aceitar pedido" at bounding box center [157, 157] width 40 height 13
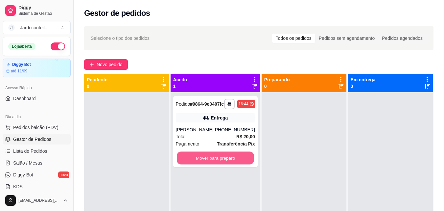
click at [210, 158] on button "Mover para preparo" at bounding box center [215, 158] width 77 height 13
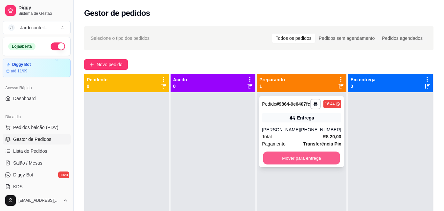
click at [283, 158] on button "Mover para entrega" at bounding box center [302, 158] width 77 height 13
click at [309, 164] on button "Mover para entrega" at bounding box center [301, 157] width 79 height 13
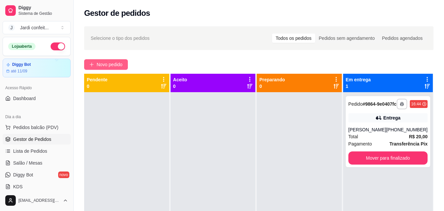
click at [98, 66] on span "Novo pedido" at bounding box center [110, 64] width 26 height 7
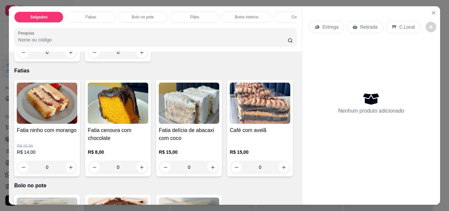
scroll to position [230, 0]
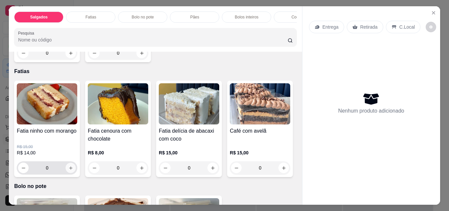
click at [68, 169] on icon "increase-product-quantity" at bounding box center [70, 167] width 5 height 5
type input "1"
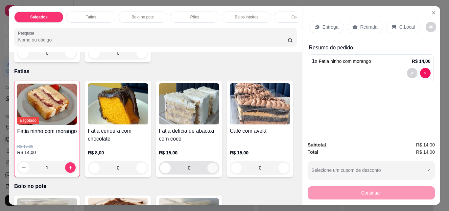
click at [213, 170] on icon "increase-product-quantity" at bounding box center [213, 167] width 5 height 5
type input "1"
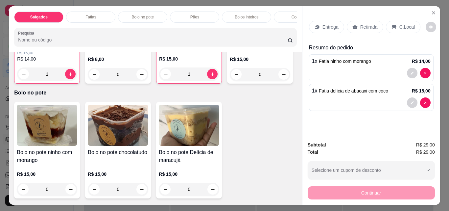
scroll to position [329, 0]
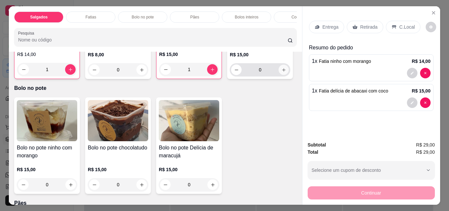
click at [279, 75] on button "increase-product-quantity" at bounding box center [284, 70] width 10 height 10
type input "1"
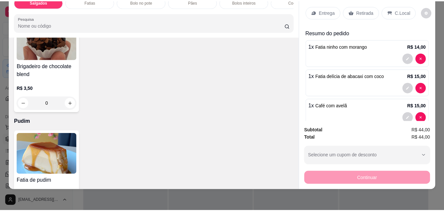
scroll to position [0, 0]
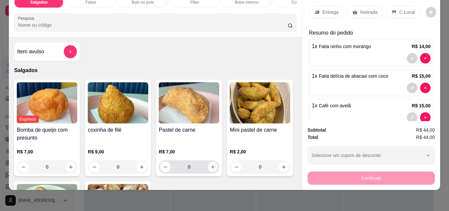
click at [213, 167] on icon "increase-product-quantity" at bounding box center [213, 166] width 5 height 5
type input "1"
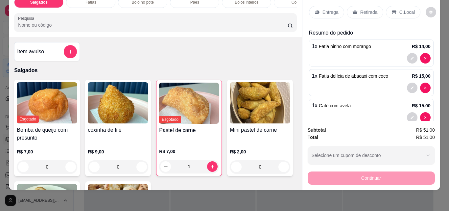
click at [361, 9] on p "Retirada" at bounding box center [369, 12] width 17 height 7
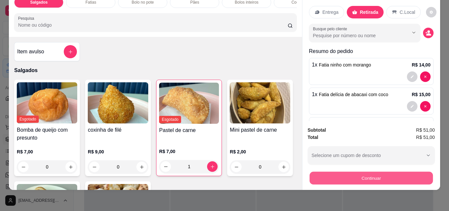
click at [407, 171] on button "Continuar" at bounding box center [371, 177] width 123 height 13
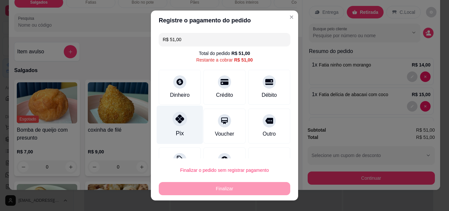
click at [176, 115] on icon at bounding box center [180, 118] width 9 height 9
type input "R$ 0,00"
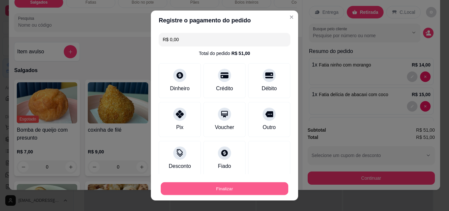
click at [235, 190] on button "Finalizar" at bounding box center [225, 188] width 128 height 13
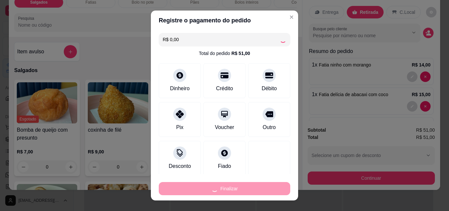
type input "0"
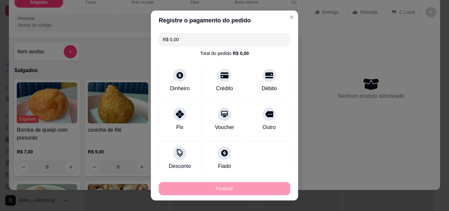
type input "-R$ 51,00"
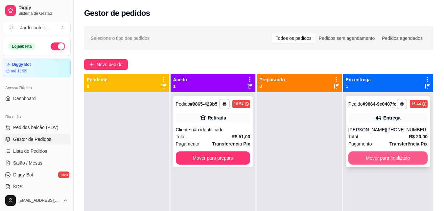
click at [395, 162] on button "Mover para finalizado" at bounding box center [388, 157] width 79 height 13
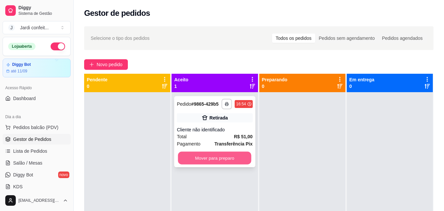
click at [214, 159] on button "Mover para preparo" at bounding box center [214, 158] width 73 height 13
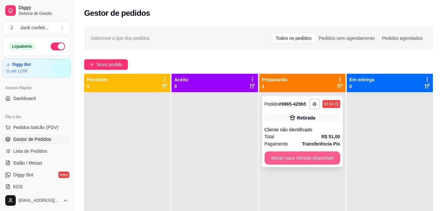
click at [295, 158] on button "Mover para retirada disponível" at bounding box center [303, 157] width 76 height 13
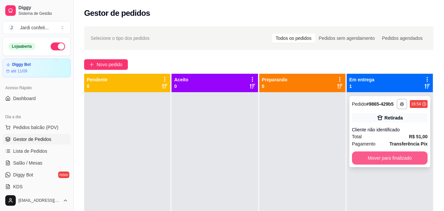
click at [386, 158] on button "Mover para finalizado" at bounding box center [390, 157] width 76 height 13
